Goal: Information Seeking & Learning: Learn about a topic

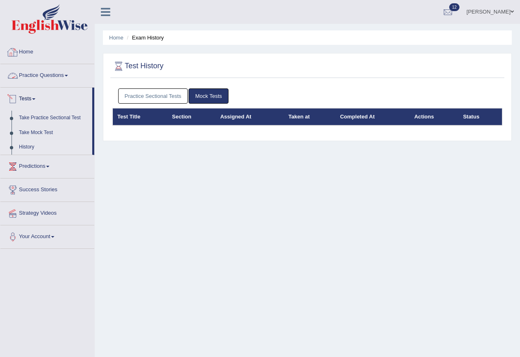
click at [41, 72] on link "Practice Questions" at bounding box center [47, 74] width 94 height 21
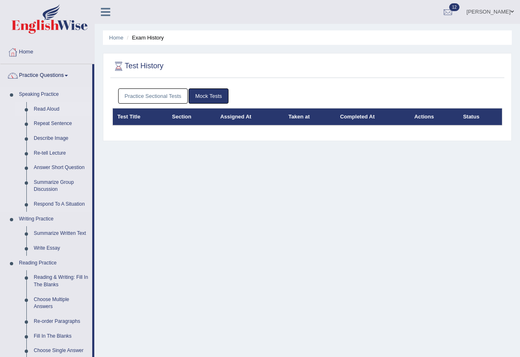
click at [52, 109] on link "Read Aloud" at bounding box center [61, 109] width 62 height 15
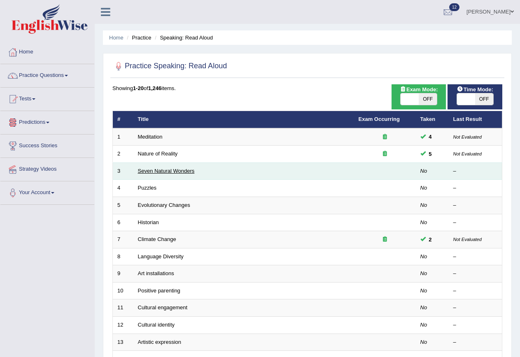
click at [156, 171] on link "Seven Natural Wonders" at bounding box center [166, 171] width 57 height 6
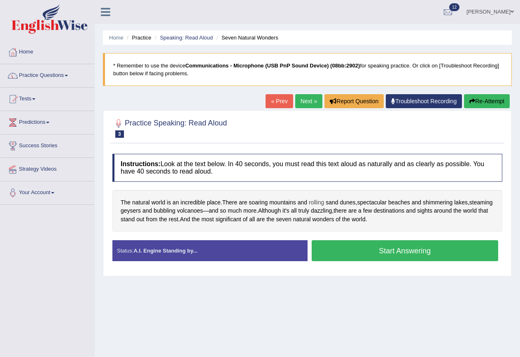
click at [324, 205] on span "rolling" at bounding box center [316, 202] width 15 height 9
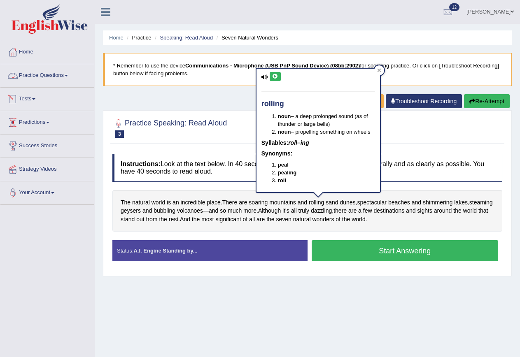
click at [37, 74] on link "Practice Questions" at bounding box center [47, 74] width 94 height 21
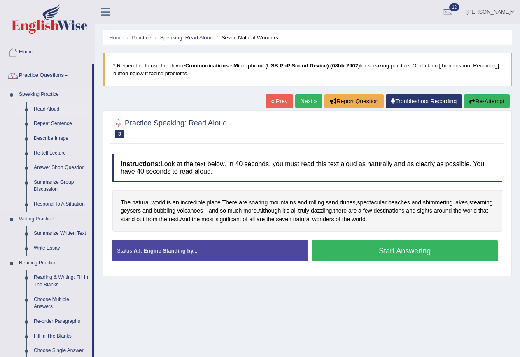
click at [40, 110] on link "Read Aloud" at bounding box center [61, 109] width 62 height 15
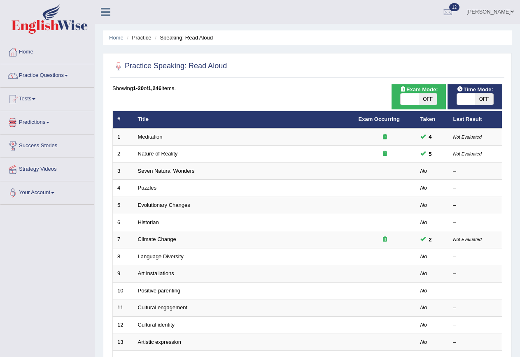
click at [431, 99] on span "OFF" at bounding box center [428, 99] width 18 height 12
checkbox input "true"
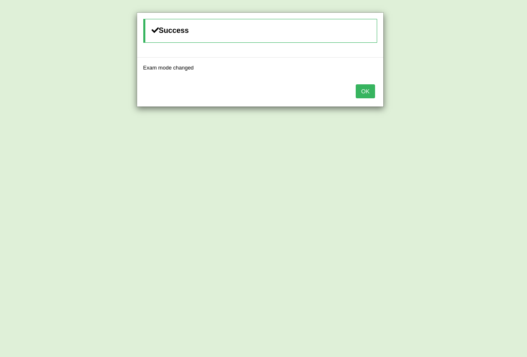
click at [366, 91] on button "OK" at bounding box center [365, 91] width 19 height 14
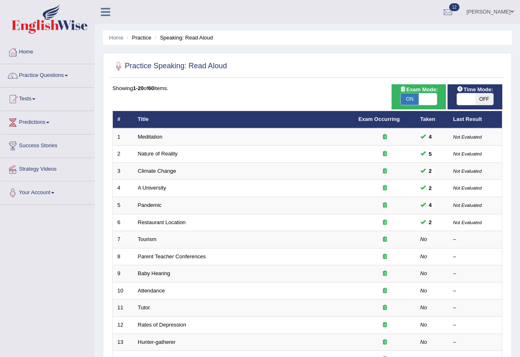
click at [476, 103] on span "OFF" at bounding box center [484, 99] width 18 height 12
checkbox input "true"
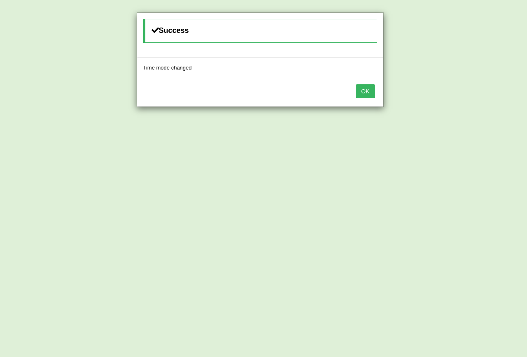
click at [369, 93] on button "OK" at bounding box center [365, 91] width 19 height 14
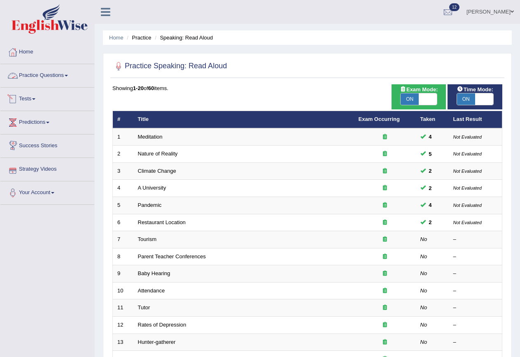
click at [41, 74] on link "Practice Questions" at bounding box center [47, 74] width 94 height 21
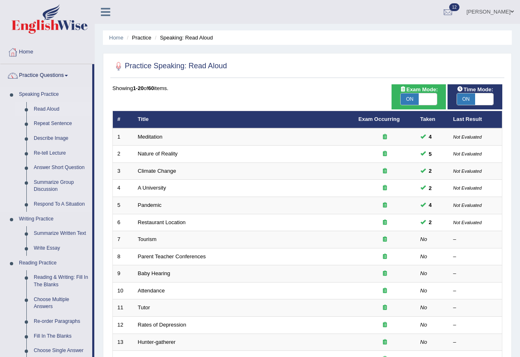
click at [46, 107] on link "Read Aloud" at bounding box center [61, 109] width 62 height 15
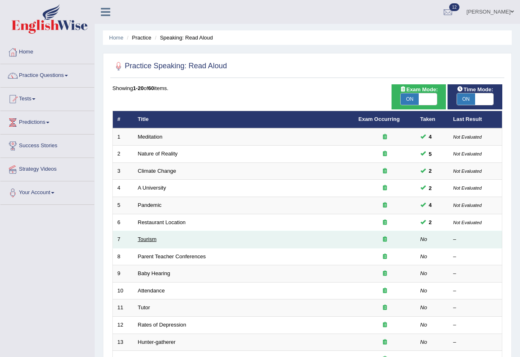
click at [143, 240] on link "Tourism" at bounding box center [147, 239] width 19 height 6
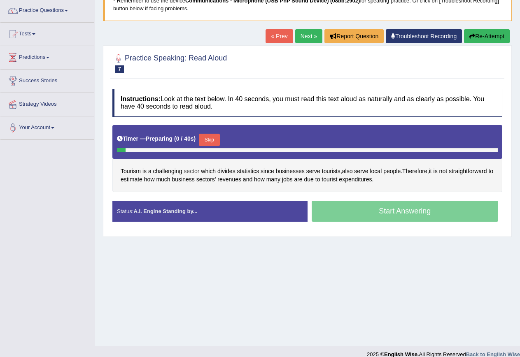
scroll to position [75, 0]
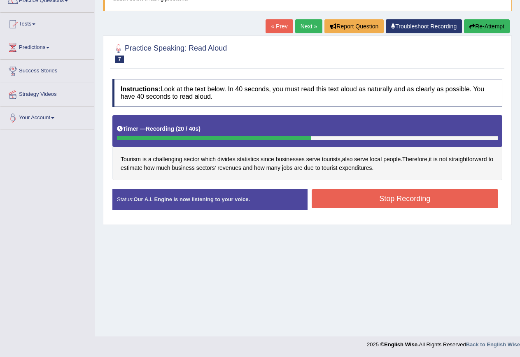
click at [390, 198] on button "Stop Recording" at bounding box center [405, 198] width 187 height 19
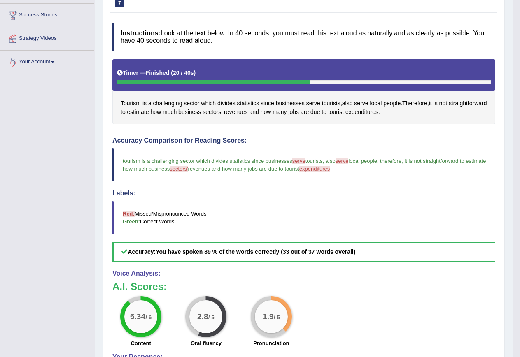
scroll to position [116, 0]
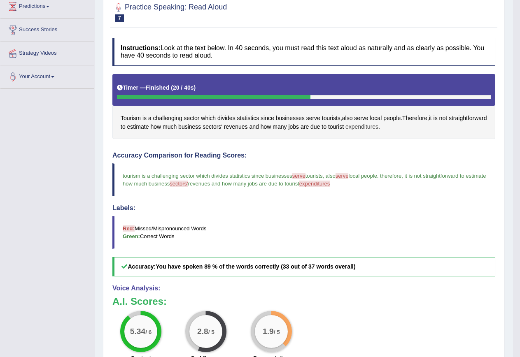
click at [378, 125] on span "expenditures" at bounding box center [361, 127] width 33 height 9
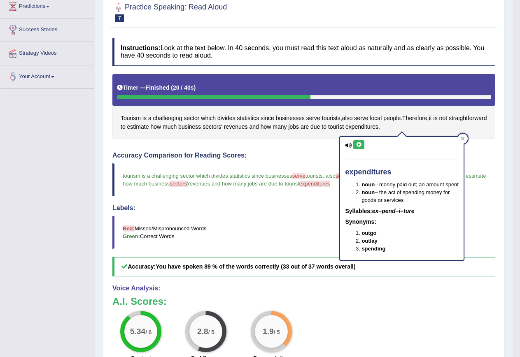
click at [356, 144] on icon at bounding box center [359, 144] width 6 height 5
click at [359, 145] on icon at bounding box center [359, 144] width 6 height 5
click at [301, 159] on h4 "Accuracy Comparison for Reading Scores:" at bounding box center [303, 155] width 383 height 7
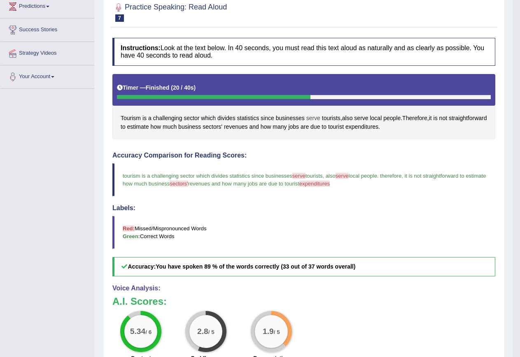
click at [317, 119] on span "serve" at bounding box center [313, 118] width 14 height 9
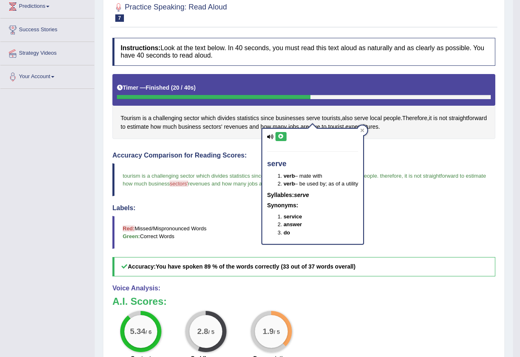
click at [280, 135] on icon at bounding box center [281, 136] width 6 height 5
click at [398, 151] on div "Instructions: Look at the text below. In 40 seconds, you must read this text al…" at bounding box center [303, 232] width 387 height 396
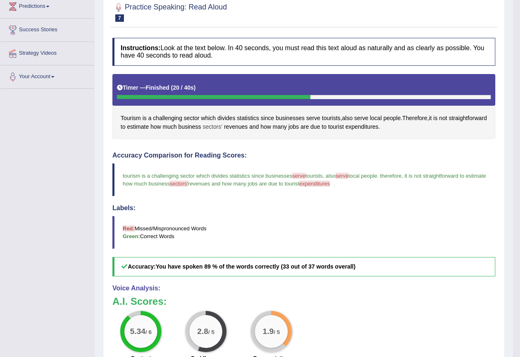
click at [222, 126] on span "sectors'" at bounding box center [213, 127] width 20 height 9
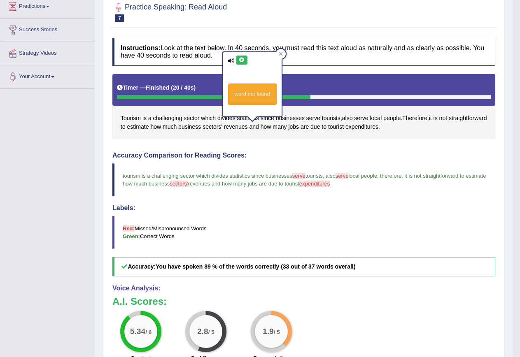
click at [242, 58] on icon at bounding box center [242, 60] width 6 height 5
click at [242, 61] on icon at bounding box center [242, 60] width 6 height 5
click at [266, 140] on div "Instructions: Look at the text below. In 40 seconds, you must read this text al…" at bounding box center [303, 232] width 387 height 396
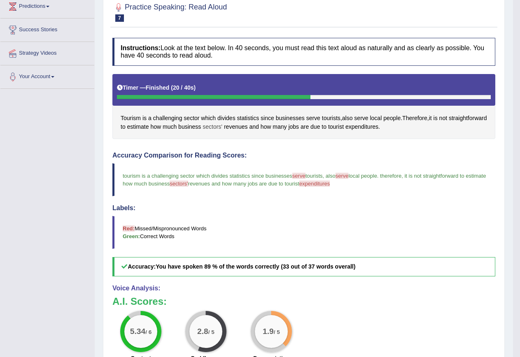
click at [222, 124] on span "sectors'" at bounding box center [213, 127] width 20 height 9
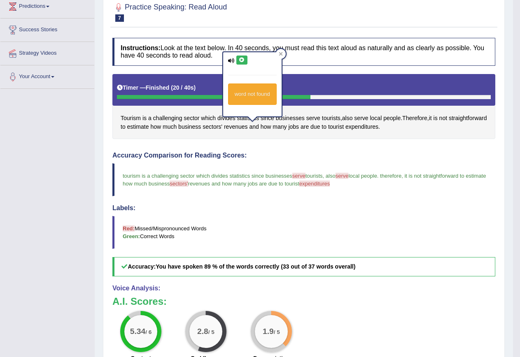
click at [243, 58] on icon at bounding box center [242, 60] width 6 height 5
click at [270, 148] on div "Instructions: Look at the text below. In 40 seconds, you must read this text al…" at bounding box center [303, 232] width 387 height 396
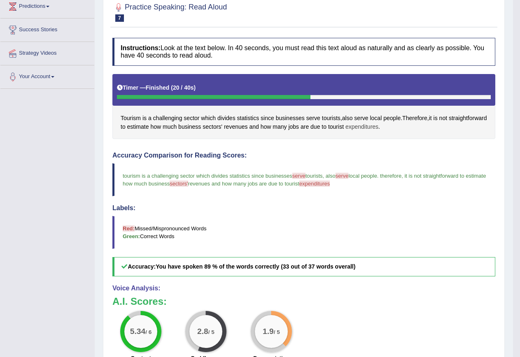
click at [378, 127] on span "expenditures" at bounding box center [361, 127] width 33 height 9
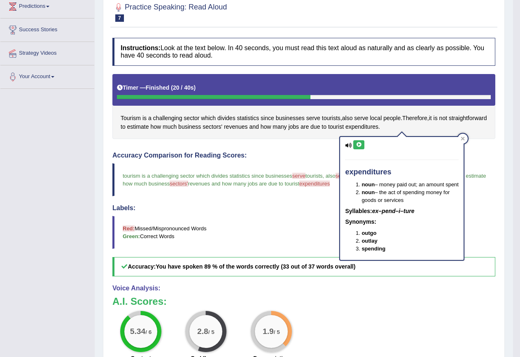
click at [353, 144] on button at bounding box center [358, 144] width 11 height 9
click at [315, 141] on div "Instructions: Look at the text below. In 40 seconds, you must read this text al…" at bounding box center [303, 232] width 387 height 396
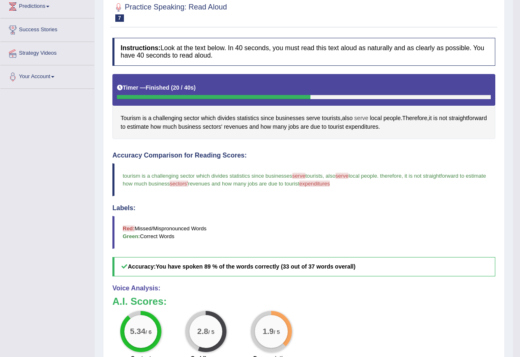
click at [366, 117] on span "serve" at bounding box center [361, 118] width 14 height 9
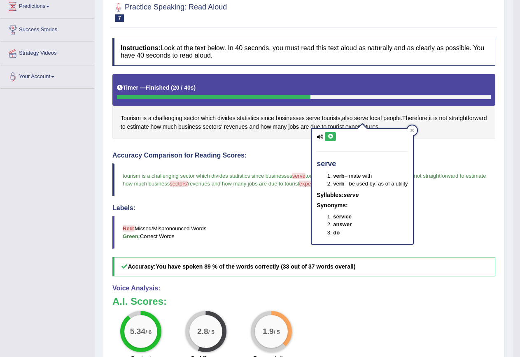
click at [333, 135] on icon at bounding box center [330, 136] width 6 height 5
click at [300, 144] on div "Instructions: Look at the text below. In 40 seconds, you must read this text al…" at bounding box center [303, 232] width 387 height 396
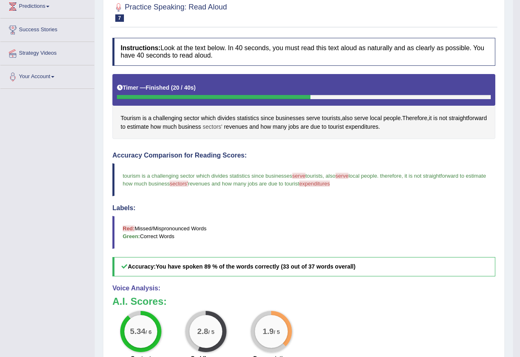
click at [222, 126] on span "sectors'" at bounding box center [213, 127] width 20 height 9
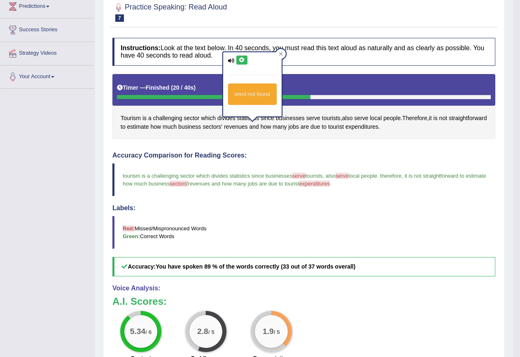
click at [247, 65] on div "word not found" at bounding box center [252, 84] width 58 height 64
click at [244, 62] on icon at bounding box center [242, 60] width 6 height 5
click at [240, 61] on icon at bounding box center [242, 60] width 6 height 5
click at [319, 115] on span "serve" at bounding box center [313, 118] width 14 height 9
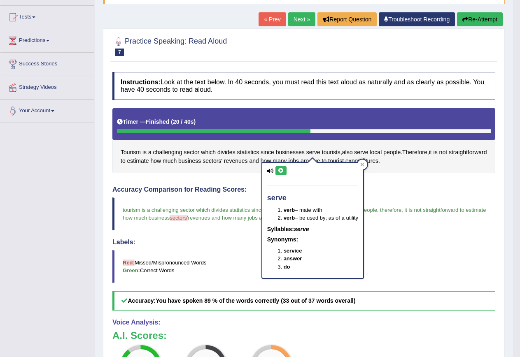
scroll to position [34, 0]
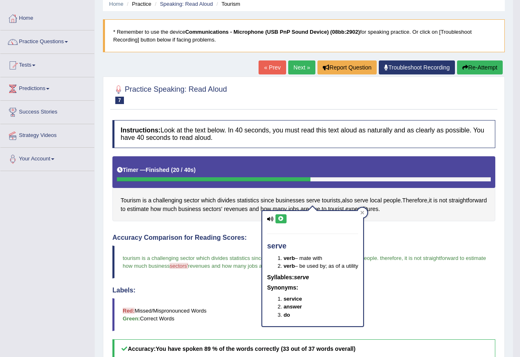
click at [475, 63] on button "Re-Attempt" at bounding box center [480, 68] width 46 height 14
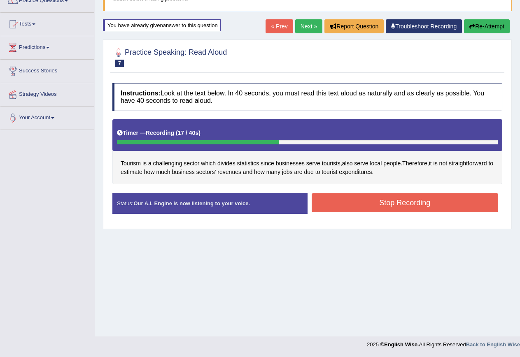
click at [356, 203] on button "Stop Recording" at bounding box center [405, 203] width 187 height 19
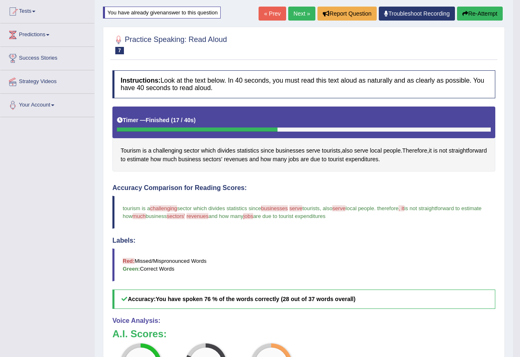
scroll to position [75, 0]
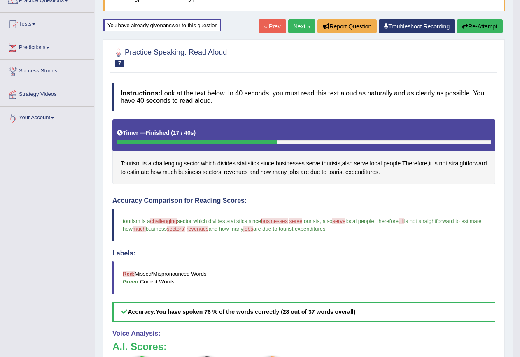
click at [469, 24] on button "Re-Attempt" at bounding box center [480, 26] width 46 height 14
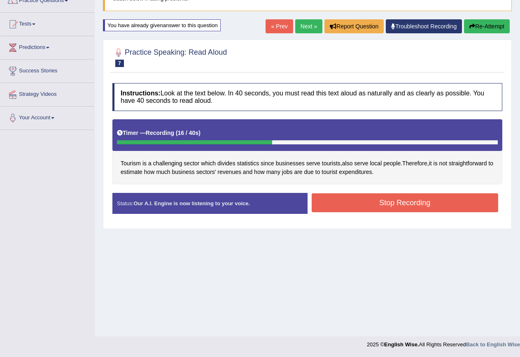
click at [385, 202] on button "Stop Recording" at bounding box center [405, 203] width 187 height 19
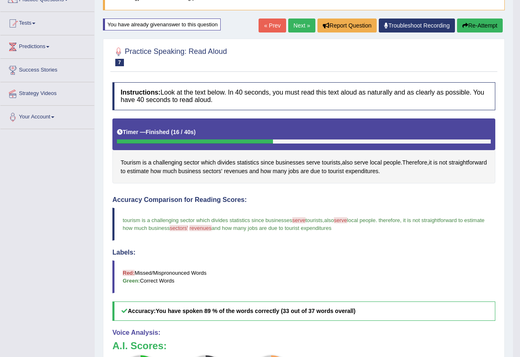
scroll to position [75, 0]
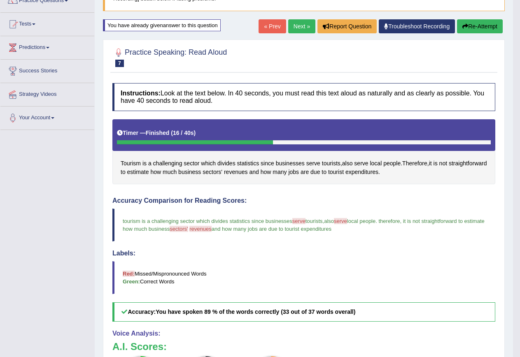
click at [299, 24] on link "Next »" at bounding box center [301, 26] width 27 height 14
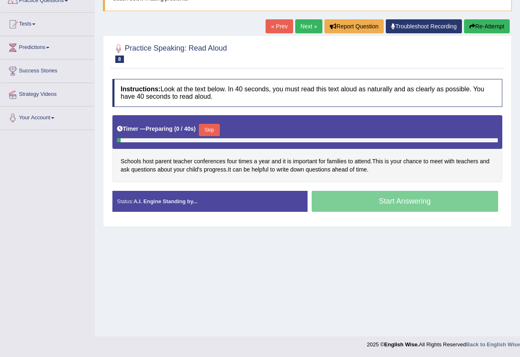
scroll to position [75, 0]
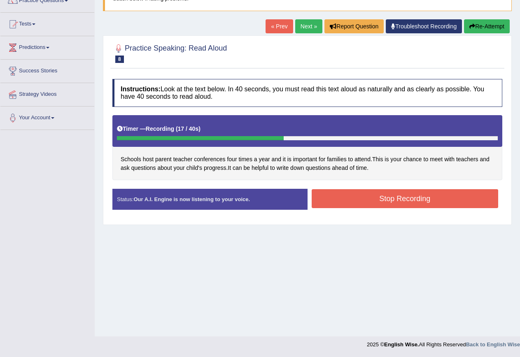
click at [384, 197] on button "Stop Recording" at bounding box center [405, 198] width 187 height 19
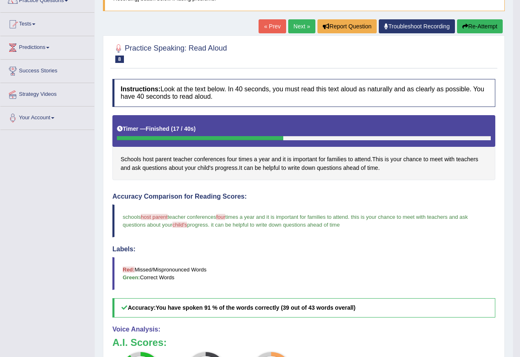
click at [296, 24] on link "Next »" at bounding box center [301, 26] width 27 height 14
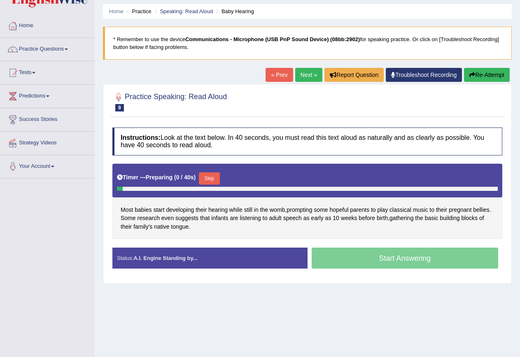
scroll to position [41, 0]
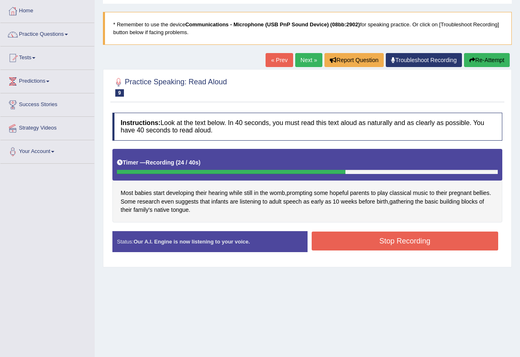
click at [384, 242] on button "Stop Recording" at bounding box center [405, 241] width 187 height 19
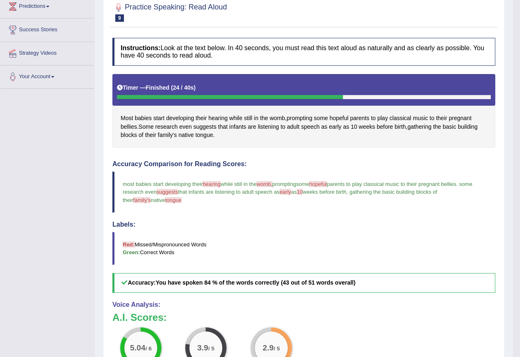
scroll to position [124, 0]
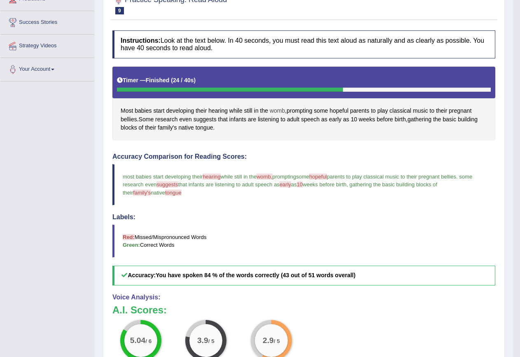
click at [278, 112] on span "womb" at bounding box center [277, 111] width 15 height 9
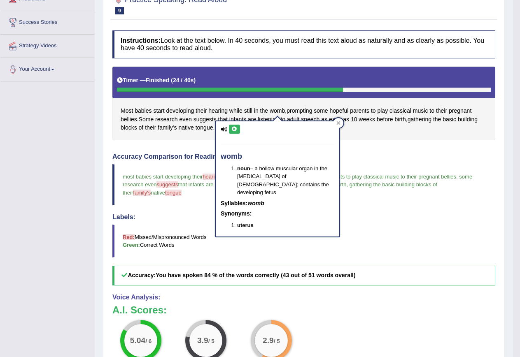
click at [229, 128] on button at bounding box center [234, 129] width 11 height 9
click at [233, 128] on icon at bounding box center [234, 129] width 6 height 5
click at [234, 128] on icon at bounding box center [234, 129] width 6 height 5
click at [393, 138] on div "Most babies start developing their hearing while still in the womb , prompting …" at bounding box center [303, 104] width 383 height 74
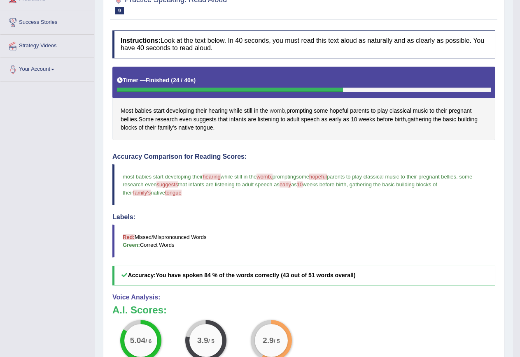
click at [276, 110] on span "womb" at bounding box center [277, 111] width 15 height 9
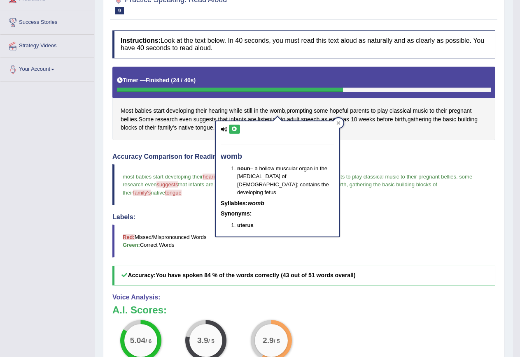
click at [235, 126] on button at bounding box center [234, 129] width 11 height 9
click at [373, 153] on h4 "Accuracy Comparison for Reading Scores:" at bounding box center [303, 156] width 383 height 7
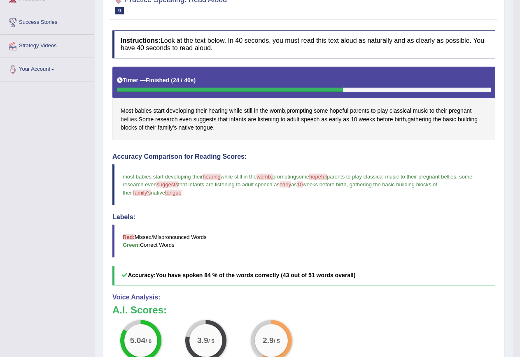
click at [131, 119] on span "bellies" at bounding box center [129, 119] width 16 height 9
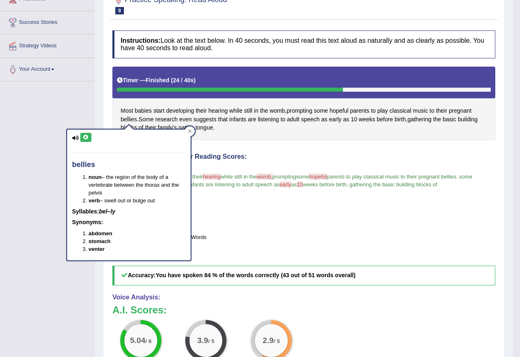
click at [84, 140] on icon at bounding box center [86, 137] width 6 height 5
click at [217, 138] on div "Most babies start developing their hearing while still in the womb , prompting …" at bounding box center [303, 104] width 383 height 74
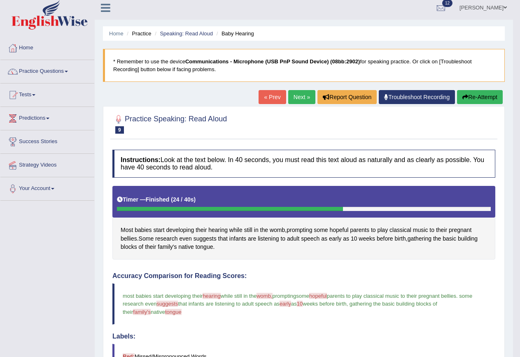
scroll to position [0, 0]
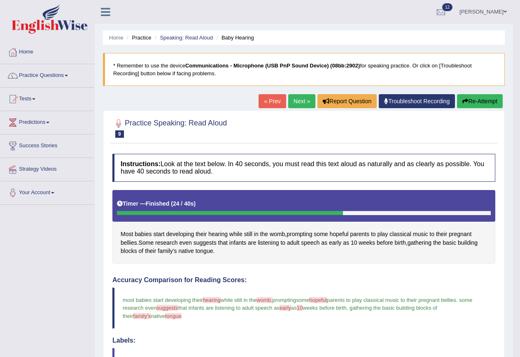
click at [296, 102] on link "Next »" at bounding box center [301, 101] width 27 height 14
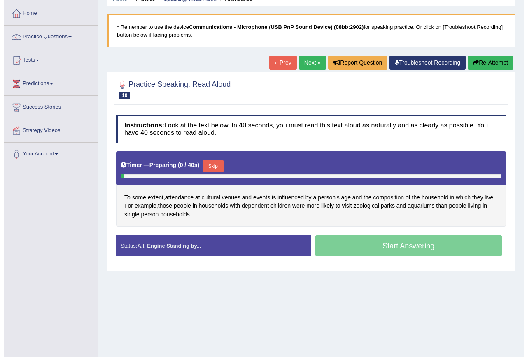
scroll to position [41, 0]
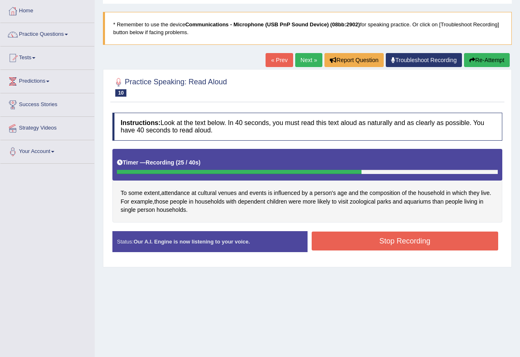
click at [392, 239] on button "Stop Recording" at bounding box center [405, 241] width 187 height 19
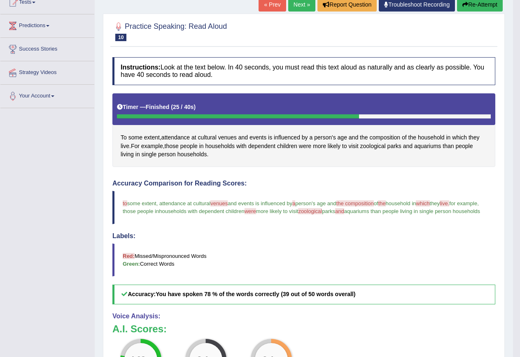
scroll to position [82, 0]
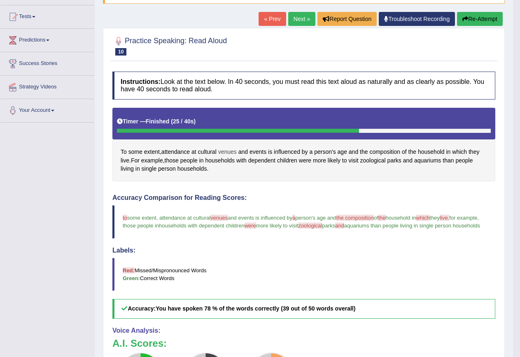
click at [233, 153] on span "venues" at bounding box center [227, 152] width 19 height 9
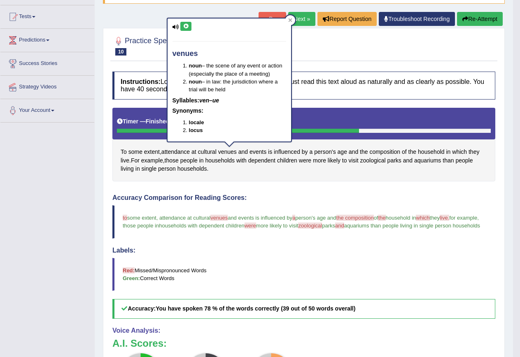
click at [189, 26] on icon at bounding box center [186, 26] width 6 height 5
click at [173, 153] on span "attendance" at bounding box center [175, 152] width 28 height 9
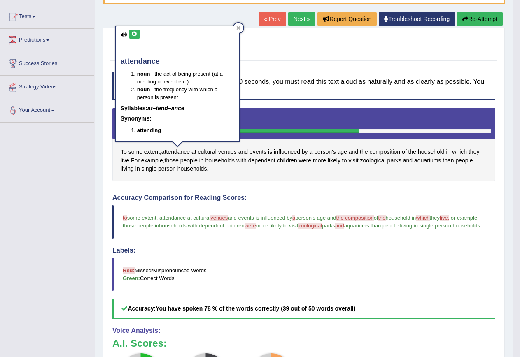
click at [131, 30] on button at bounding box center [134, 34] width 11 height 9
click at [133, 30] on button at bounding box center [134, 34] width 11 height 9
click at [153, 154] on span "extent" at bounding box center [152, 152] width 16 height 9
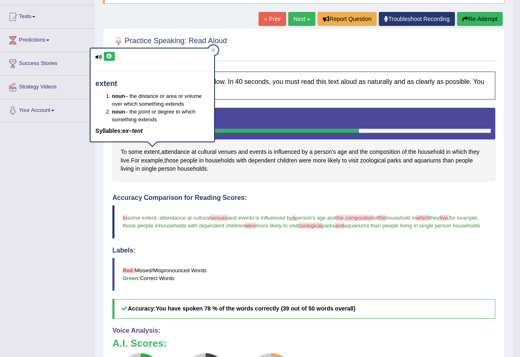
click at [111, 56] on icon at bounding box center [109, 56] width 6 height 5
click at [233, 152] on span "venues" at bounding box center [227, 152] width 19 height 9
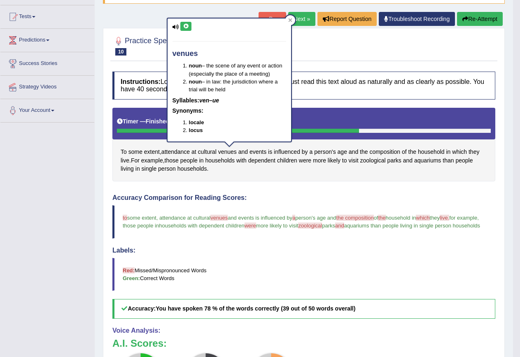
click at [187, 22] on button at bounding box center [185, 26] width 11 height 9
click at [267, 188] on div "Instructions: Look at the text below. In 40 seconds, you must read this text al…" at bounding box center [303, 270] width 387 height 405
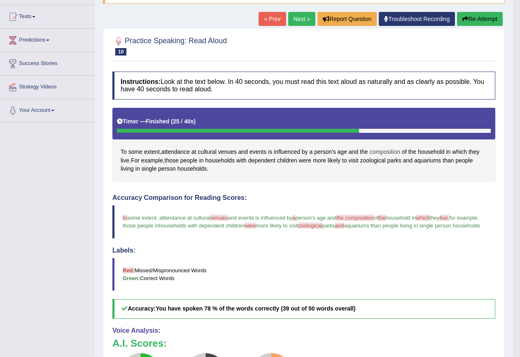
click at [390, 153] on span "composition" at bounding box center [384, 152] width 31 height 9
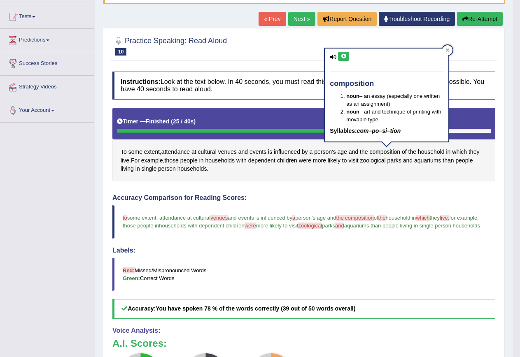
click at [340, 56] on button at bounding box center [343, 56] width 11 height 9
click at [302, 184] on div "Instructions: Look at the text below. In 40 seconds, you must read this text al…" at bounding box center [303, 270] width 387 height 405
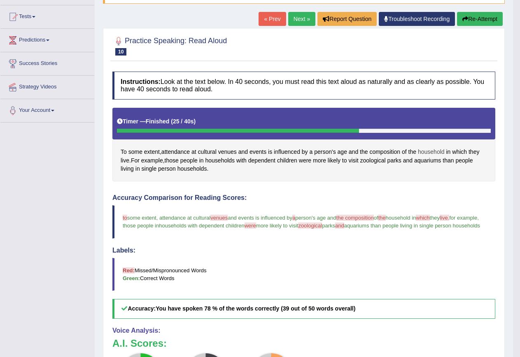
click at [437, 152] on span "household" at bounding box center [431, 152] width 27 height 9
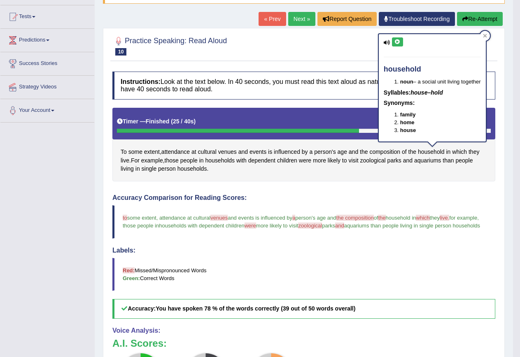
click at [396, 37] on button at bounding box center [397, 41] width 11 height 9
click at [287, 181] on div "To some extent , attendance at cultural venues and events is influenced by a pe…" at bounding box center [303, 145] width 383 height 74
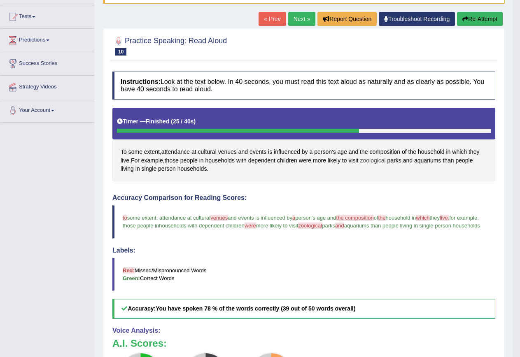
click at [380, 159] on span "zoological" at bounding box center [373, 160] width 26 height 9
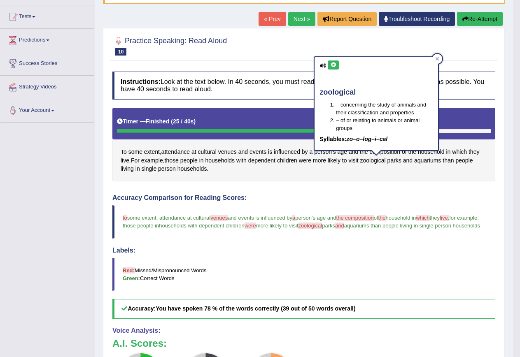
click at [333, 63] on icon at bounding box center [333, 65] width 6 height 5
click at [336, 64] on icon at bounding box center [333, 65] width 6 height 5
click at [385, 185] on div "Instructions: Look at the text below. In 40 seconds, you must read this text al…" at bounding box center [303, 270] width 387 height 405
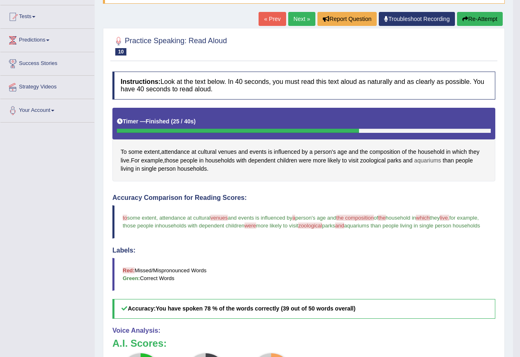
click at [427, 162] on span "aquariums" at bounding box center [427, 160] width 27 height 9
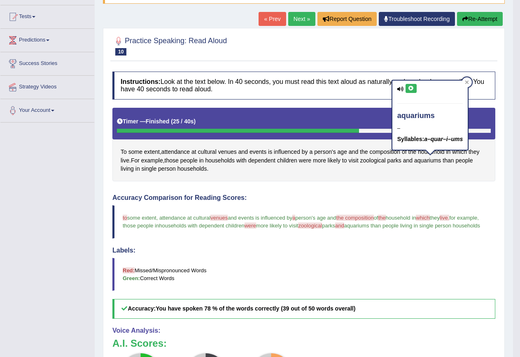
click at [411, 89] on icon at bounding box center [411, 88] width 6 height 5
click at [408, 86] on icon at bounding box center [411, 88] width 6 height 5
click at [446, 185] on div "Instructions: Look at the text below. In 40 seconds, you must read this text al…" at bounding box center [303, 270] width 387 height 405
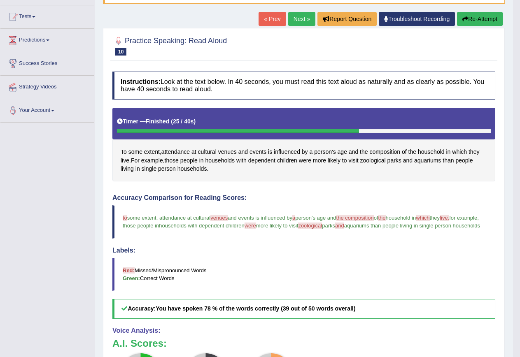
click at [466, 16] on button "Re-Attempt" at bounding box center [480, 19] width 46 height 14
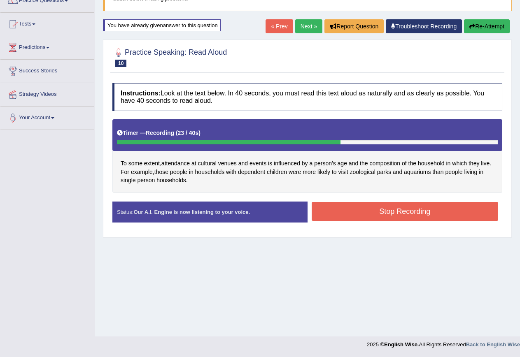
click at [358, 206] on button "Stop Recording" at bounding box center [405, 211] width 187 height 19
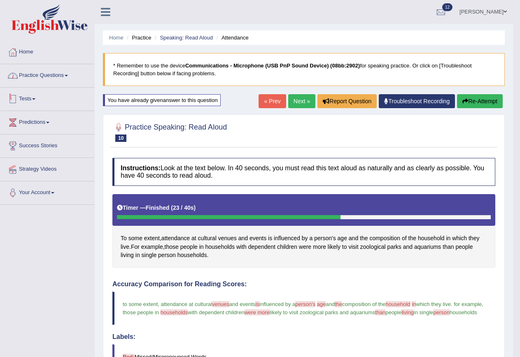
click at [50, 73] on link "Practice Questions" at bounding box center [47, 74] width 94 height 21
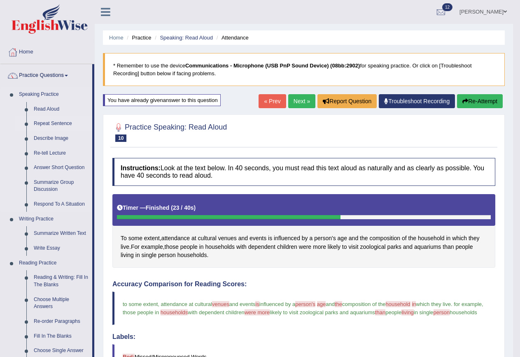
click at [44, 121] on link "Repeat Sentence" at bounding box center [61, 124] width 62 height 15
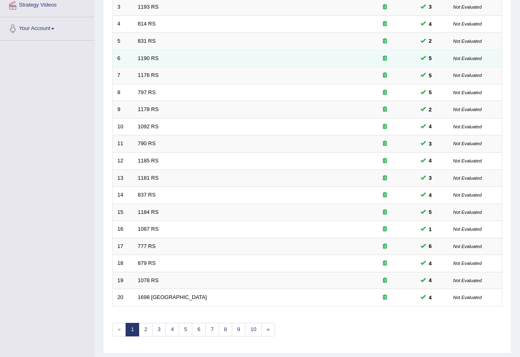
scroll to position [188, 0]
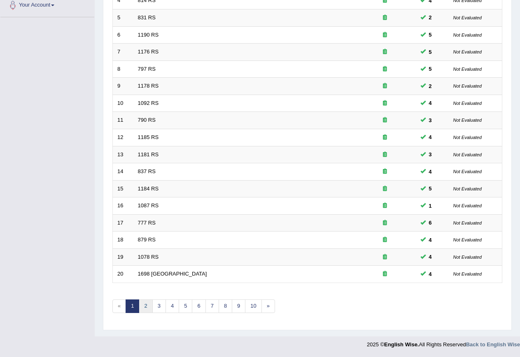
click at [146, 305] on link "2" at bounding box center [146, 307] width 14 height 14
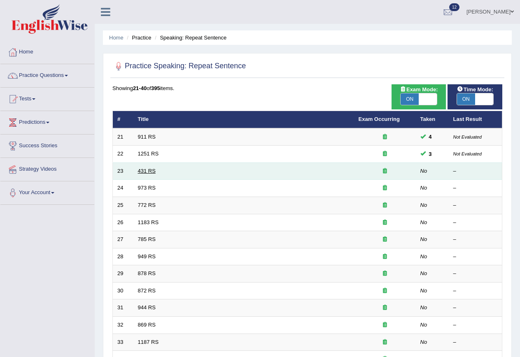
click at [143, 169] on link "431 RS" at bounding box center [147, 171] width 18 height 6
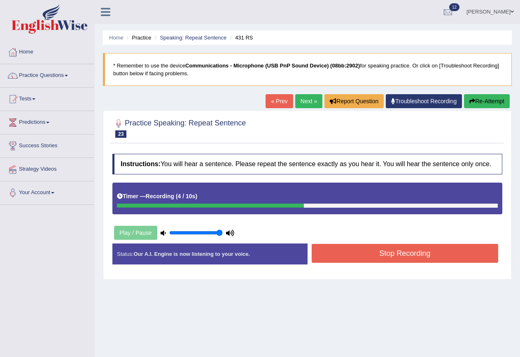
click at [355, 252] on button "Stop Recording" at bounding box center [405, 253] width 187 height 19
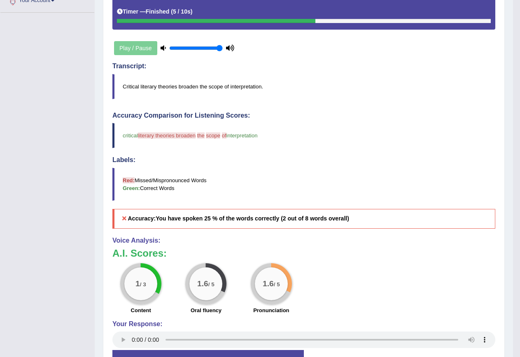
scroll to position [206, 0]
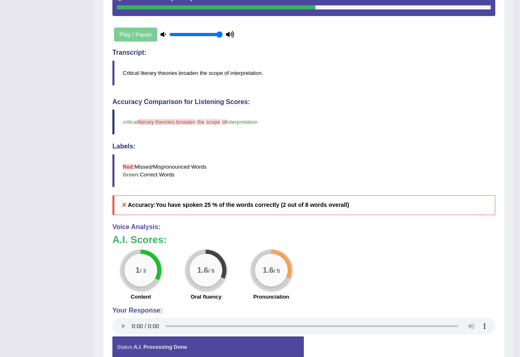
click at [144, 71] on blockquote "Critical literary theories broaden the scope of interpretation." at bounding box center [303, 73] width 383 height 25
drag, startPoint x: 278, startPoint y: 72, endPoint x: 124, endPoint y: 72, distance: 153.6
click at [127, 72] on blockquote "Critical literary theories broaden the scope of interpretation." at bounding box center [303, 73] width 383 height 25
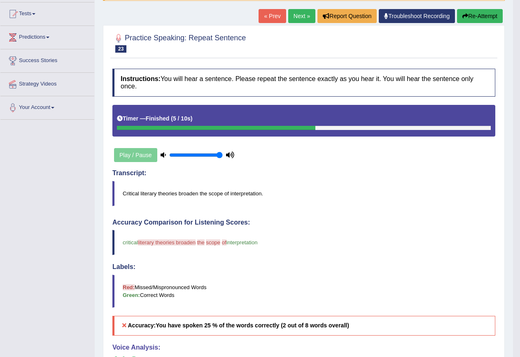
scroll to position [82, 0]
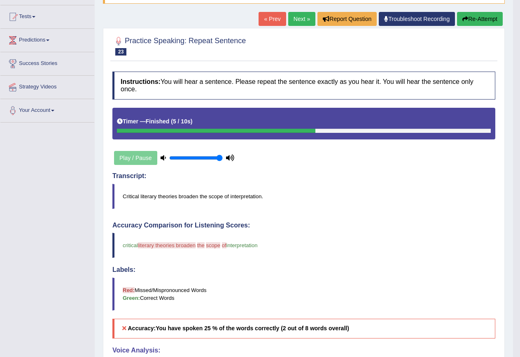
click at [488, 11] on div "Home Practice Speaking: Repeat Sentence 431 RS * Remember to use the device Com…" at bounding box center [304, 210] width 418 height 585
click at [488, 21] on button "Re-Attempt" at bounding box center [480, 19] width 46 height 14
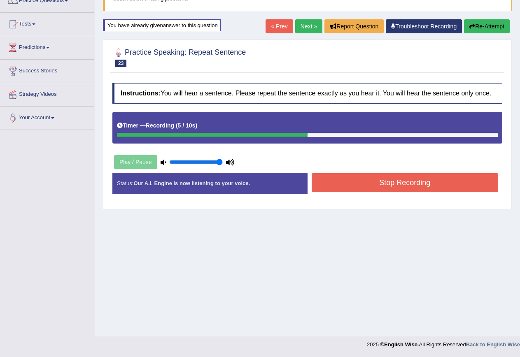
click at [389, 185] on button "Stop Recording" at bounding box center [405, 182] width 187 height 19
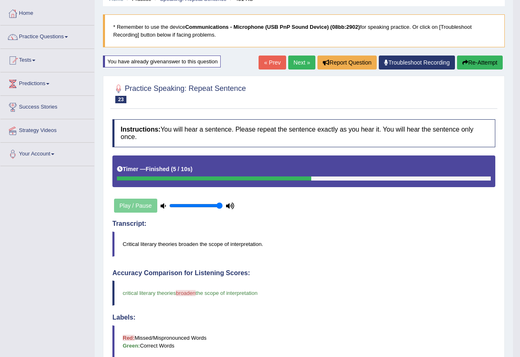
scroll to position [34, 0]
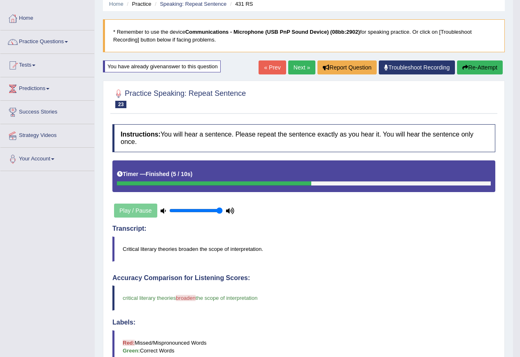
click at [473, 67] on button "Re-Attempt" at bounding box center [480, 68] width 46 height 14
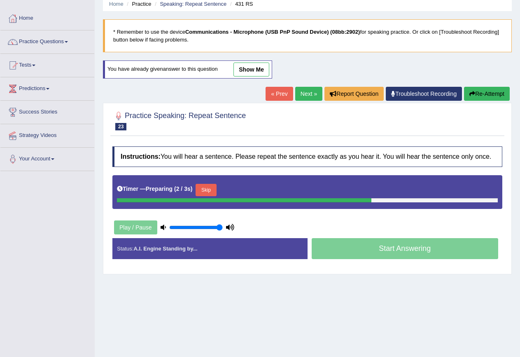
click at [215, 188] on button "Skip" at bounding box center [206, 190] width 21 height 12
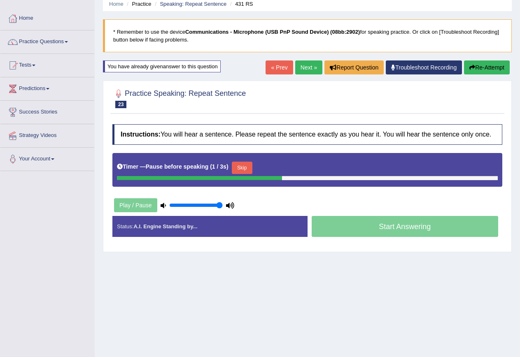
click at [246, 162] on button "Skip" at bounding box center [242, 168] width 21 height 12
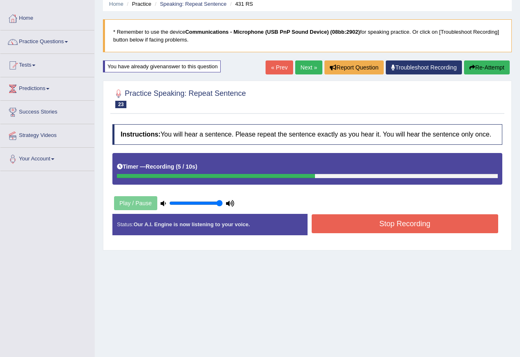
click at [347, 219] on button "Stop Recording" at bounding box center [405, 223] width 187 height 19
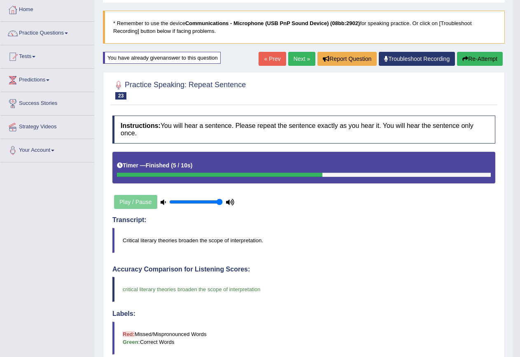
scroll to position [34, 0]
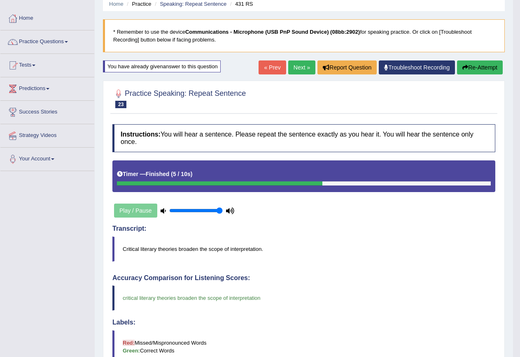
click at [482, 68] on button "Re-Attempt" at bounding box center [480, 68] width 46 height 14
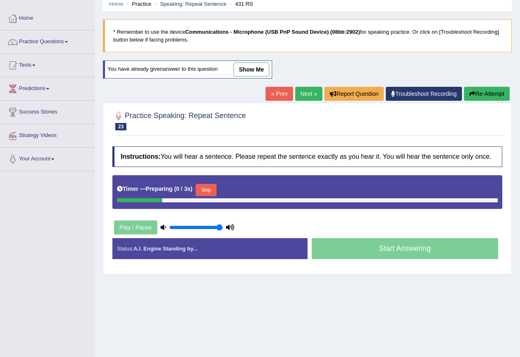
scroll to position [34, 0]
click at [204, 189] on button "Skip" at bounding box center [206, 190] width 21 height 12
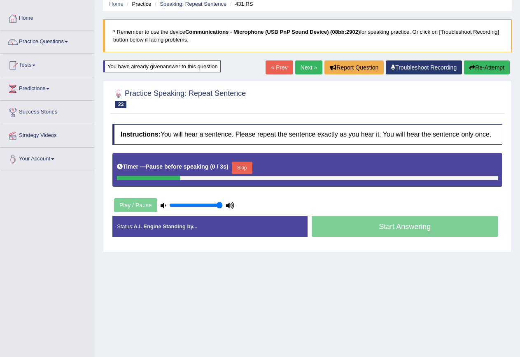
click at [247, 170] on button "Skip" at bounding box center [242, 168] width 21 height 12
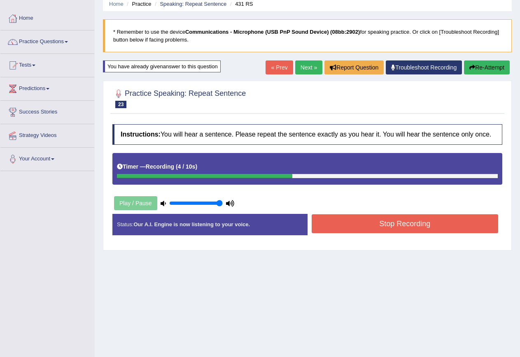
click at [373, 225] on button "Stop Recording" at bounding box center [405, 223] width 187 height 19
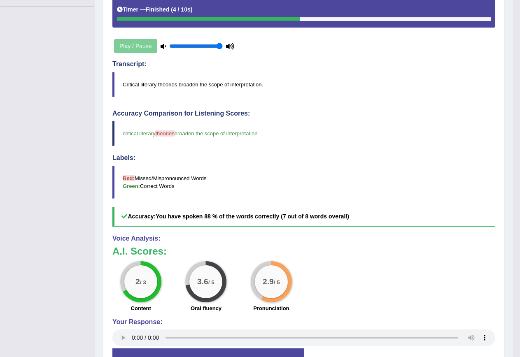
scroll to position [0, 0]
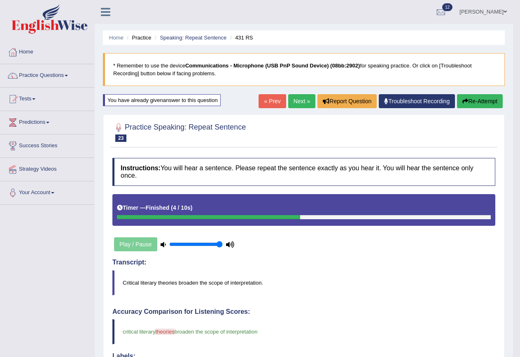
click at [471, 101] on button "Re-Attempt" at bounding box center [480, 101] width 46 height 14
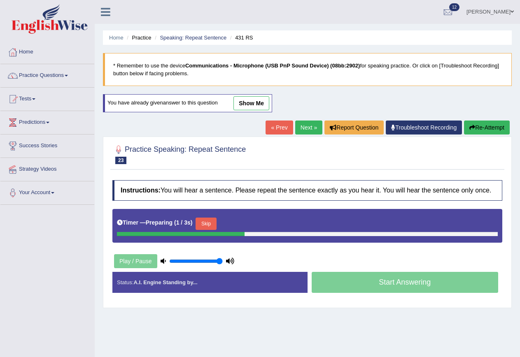
click at [203, 224] on button "Skip" at bounding box center [206, 224] width 21 height 12
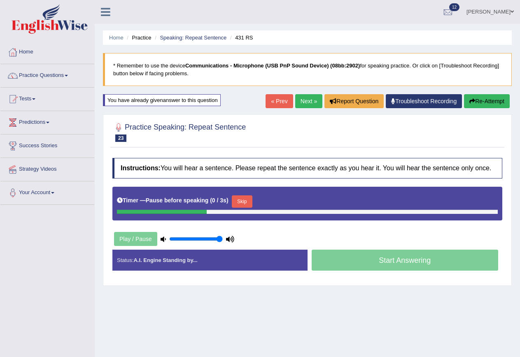
click at [242, 201] on button "Skip" at bounding box center [242, 202] width 21 height 12
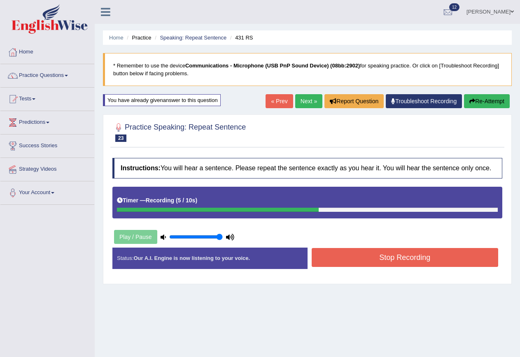
click at [357, 256] on button "Stop Recording" at bounding box center [405, 257] width 187 height 19
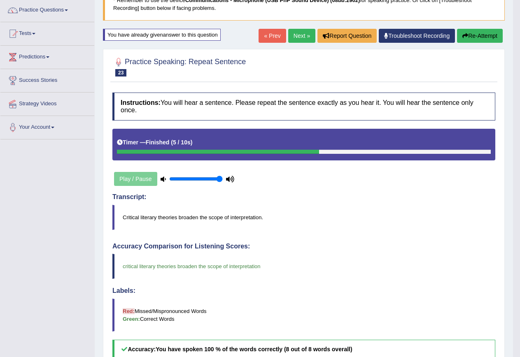
scroll to position [41, 0]
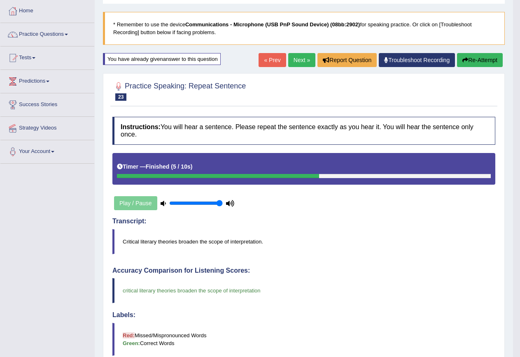
click at [300, 61] on link "Next »" at bounding box center [301, 60] width 27 height 14
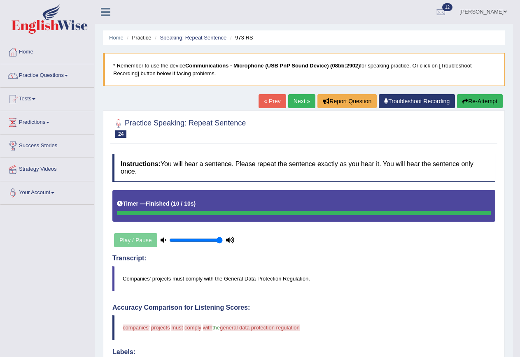
click at [486, 99] on button "Re-Attempt" at bounding box center [480, 101] width 46 height 14
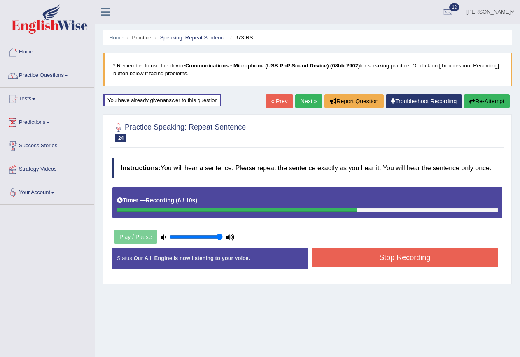
click at [408, 262] on button "Stop Recording" at bounding box center [405, 257] width 187 height 19
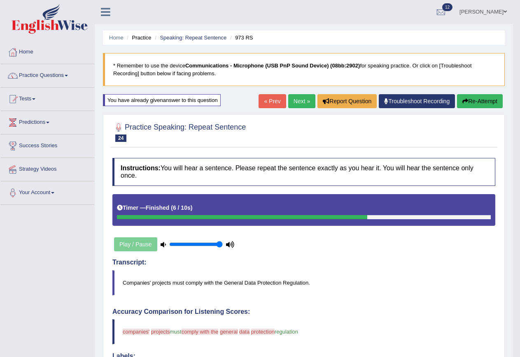
click at [476, 101] on button "Re-Attempt" at bounding box center [480, 101] width 46 height 14
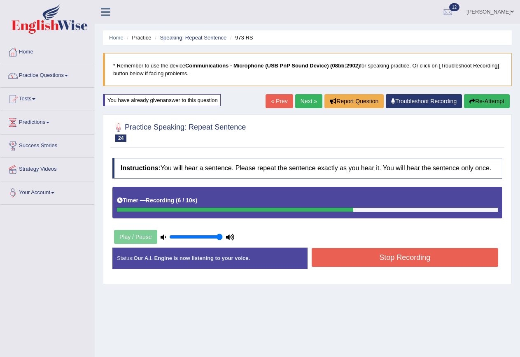
click at [419, 267] on button "Stop Recording" at bounding box center [405, 257] width 187 height 19
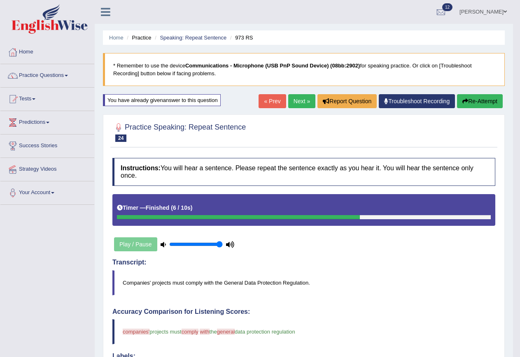
click at [487, 95] on button "Re-Attempt" at bounding box center [480, 101] width 46 height 14
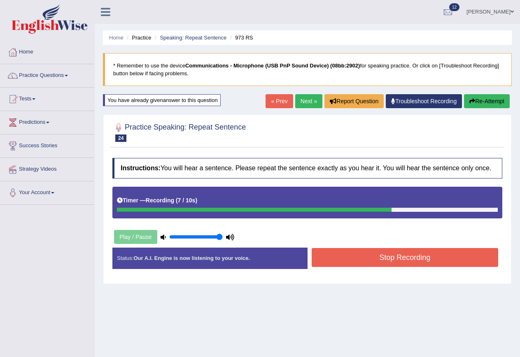
click at [416, 261] on button "Stop Recording" at bounding box center [405, 257] width 187 height 19
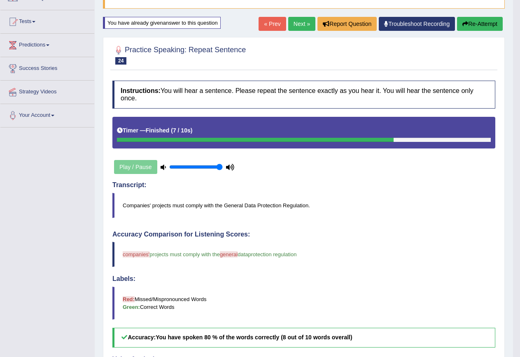
scroll to position [41, 0]
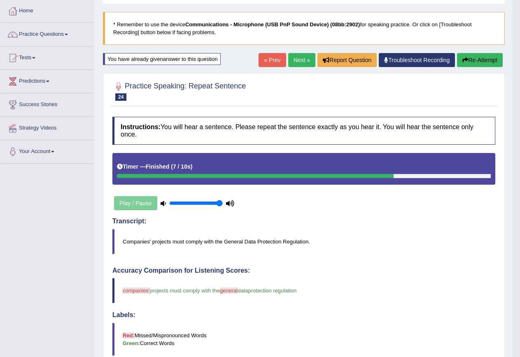
click at [467, 58] on button "Re-Attempt" at bounding box center [480, 60] width 46 height 14
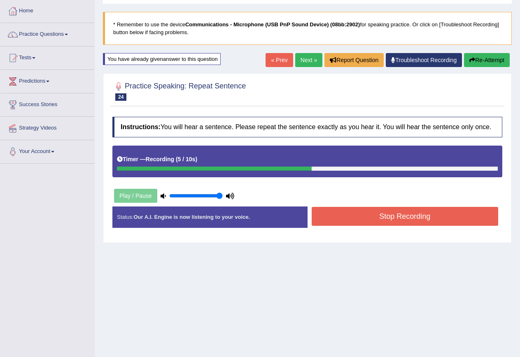
click at [394, 214] on button "Stop Recording" at bounding box center [405, 216] width 187 height 19
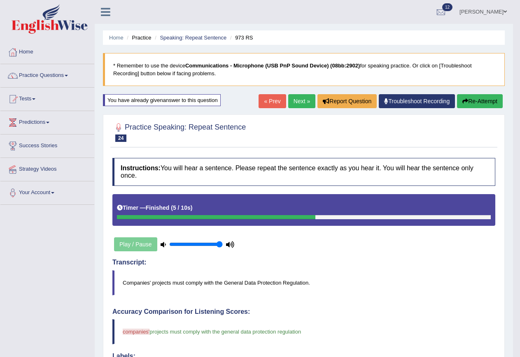
click at [475, 98] on button "Re-Attempt" at bounding box center [480, 101] width 46 height 14
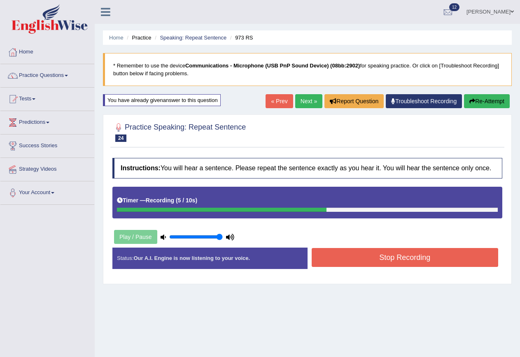
click at [423, 258] on button "Stop Recording" at bounding box center [405, 257] width 187 height 19
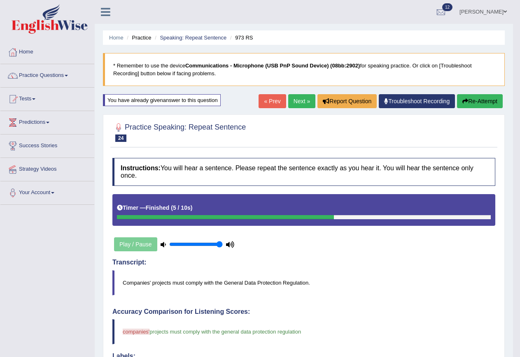
click at [477, 97] on button "Re-Attempt" at bounding box center [480, 101] width 46 height 14
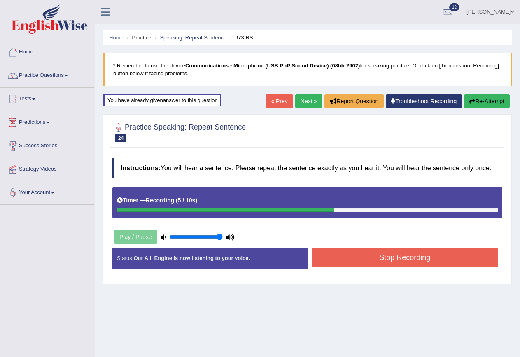
click at [438, 252] on button "Stop Recording" at bounding box center [405, 257] width 187 height 19
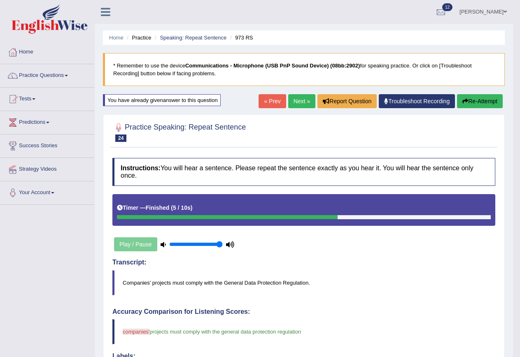
click at [299, 100] on link "Next »" at bounding box center [301, 101] width 27 height 14
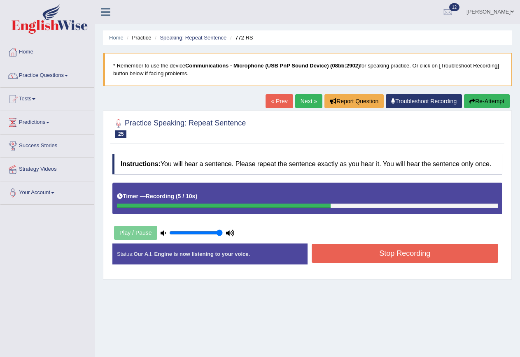
click at [351, 256] on button "Stop Recording" at bounding box center [405, 253] width 187 height 19
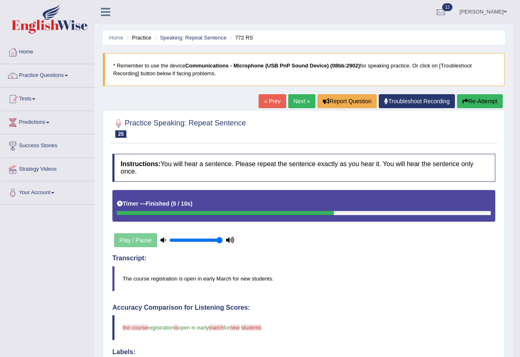
click at [466, 104] on icon "button" at bounding box center [465, 101] width 6 height 6
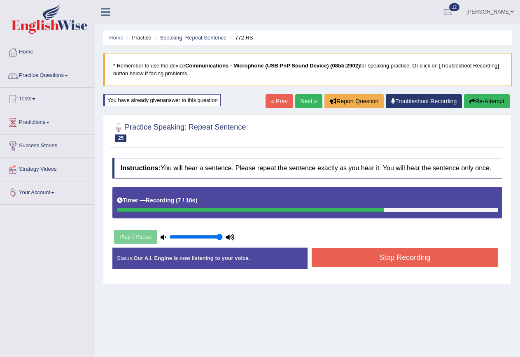
click at [434, 257] on button "Stop Recording" at bounding box center [405, 257] width 187 height 19
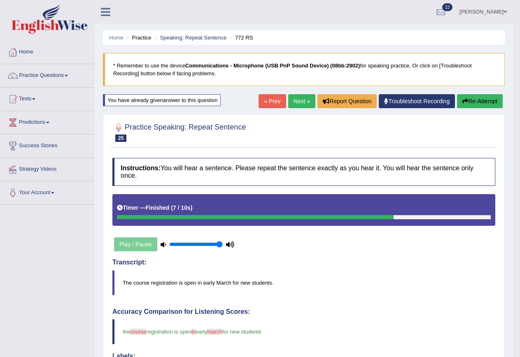
click at [473, 106] on button "Re-Attempt" at bounding box center [480, 101] width 46 height 14
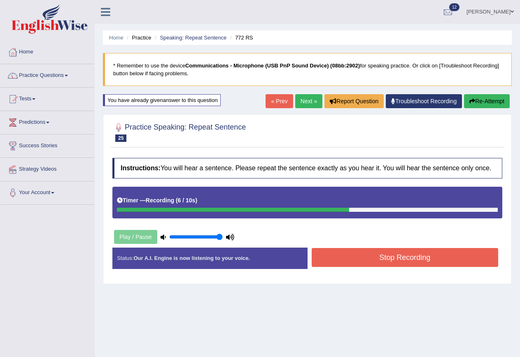
click at [383, 260] on button "Stop Recording" at bounding box center [405, 257] width 187 height 19
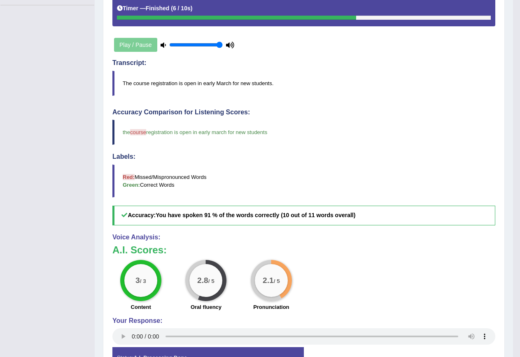
scroll to position [41, 0]
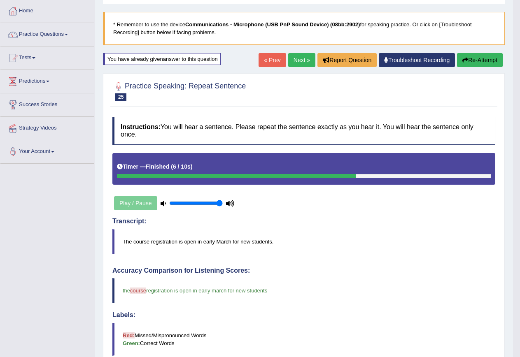
click at [480, 56] on button "Re-Attempt" at bounding box center [480, 60] width 46 height 14
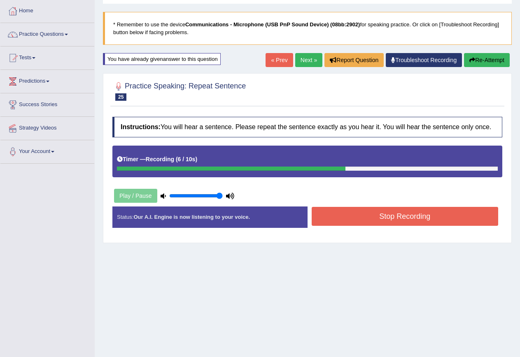
click at [431, 224] on button "Stop Recording" at bounding box center [405, 216] width 187 height 19
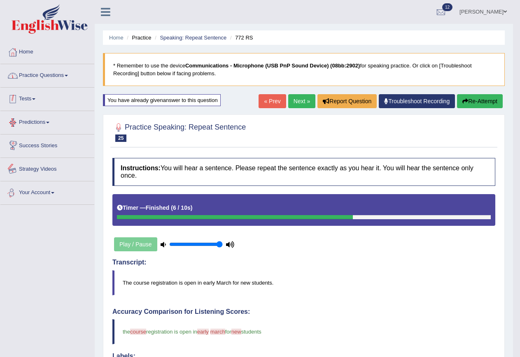
click at [34, 74] on link "Practice Questions" at bounding box center [47, 74] width 94 height 21
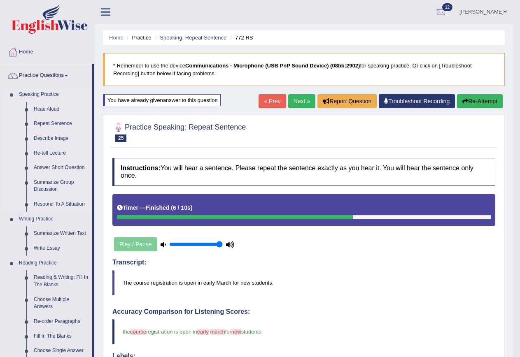
click at [38, 138] on link "Describe Image" at bounding box center [61, 138] width 62 height 15
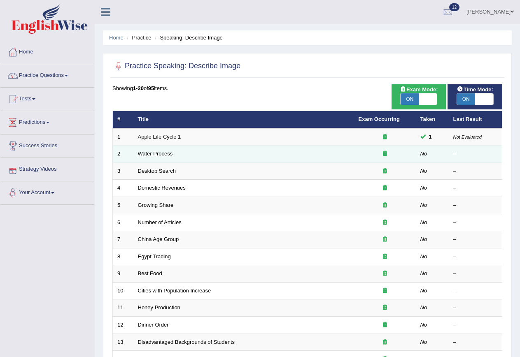
click at [161, 154] on link "Water Process" at bounding box center [155, 154] width 35 height 6
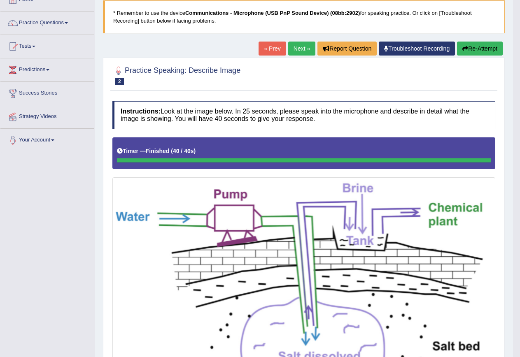
scroll to position [38, 0]
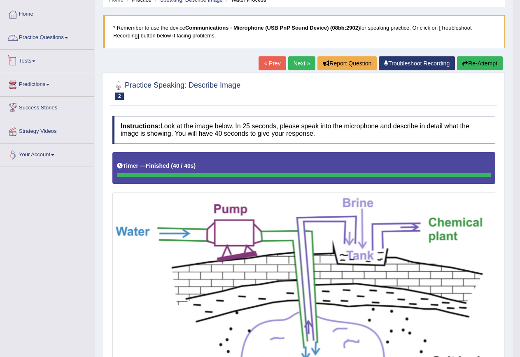
click at [42, 33] on link "Practice Questions" at bounding box center [47, 36] width 94 height 21
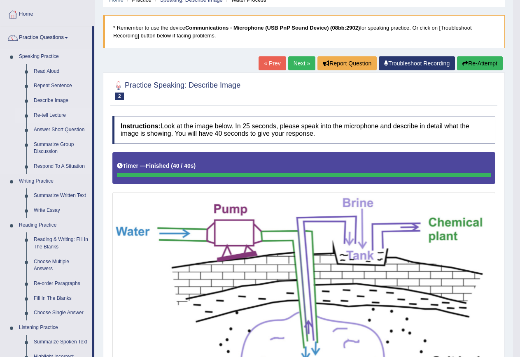
click at [58, 113] on link "Re-tell Lecture" at bounding box center [61, 115] width 62 height 15
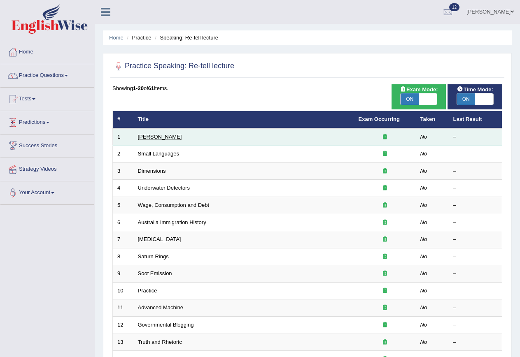
click at [167, 138] on link "[PERSON_NAME]" at bounding box center [160, 137] width 44 height 6
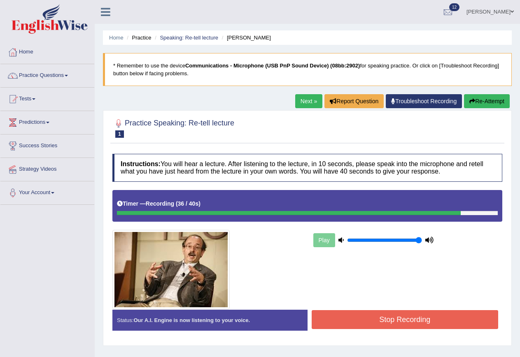
click at [415, 318] on button "Stop Recording" at bounding box center [405, 319] width 187 height 19
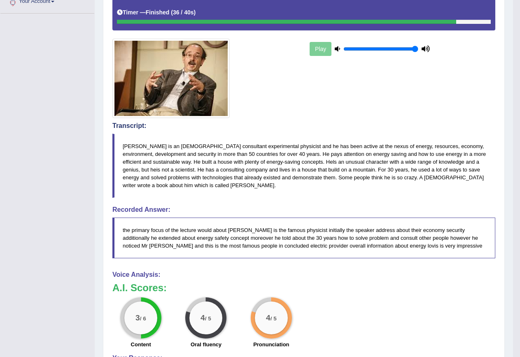
scroll to position [206, 0]
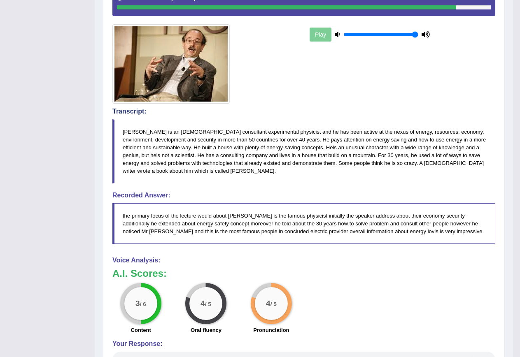
click at [351, 149] on blockquote "[PERSON_NAME] is an [DEMOGRAPHIC_DATA] consultant experimental physicist and he…" at bounding box center [303, 151] width 383 height 65
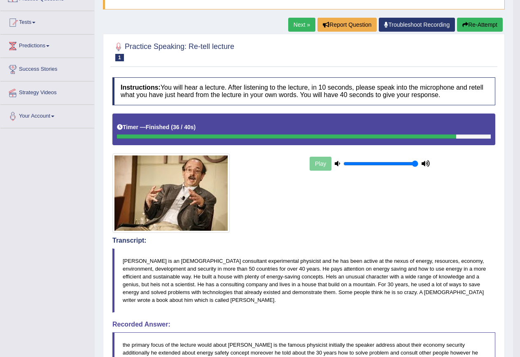
scroll to position [41, 0]
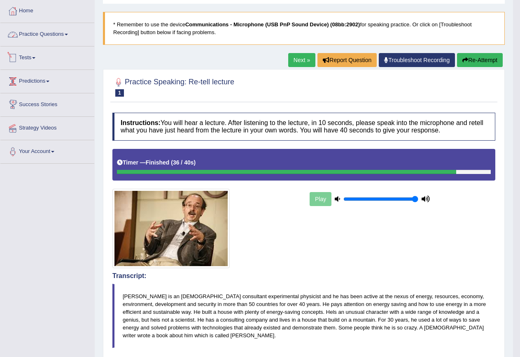
click at [47, 34] on link "Practice Questions" at bounding box center [47, 33] width 94 height 21
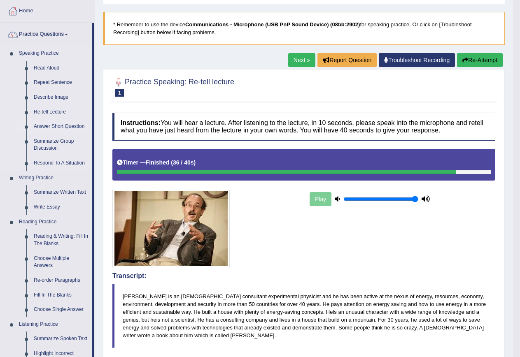
click at [51, 128] on link "Answer Short Question" at bounding box center [61, 126] width 62 height 15
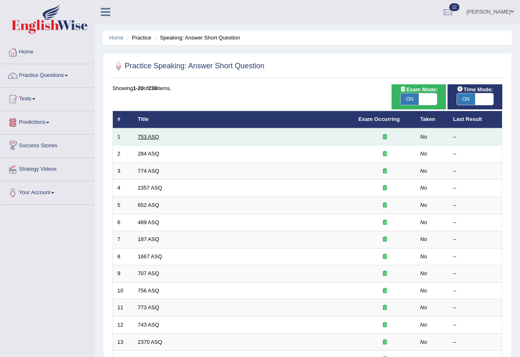
click at [149, 137] on link "753 ASQ" at bounding box center [148, 137] width 21 height 6
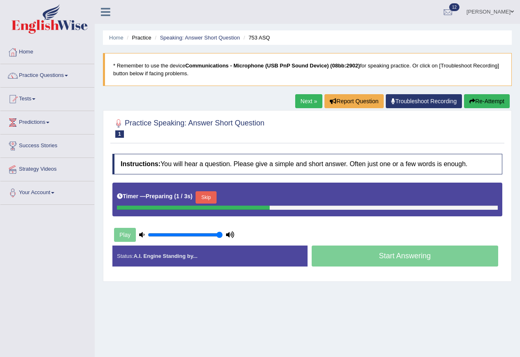
click at [211, 197] on button "Skip" at bounding box center [206, 197] width 21 height 12
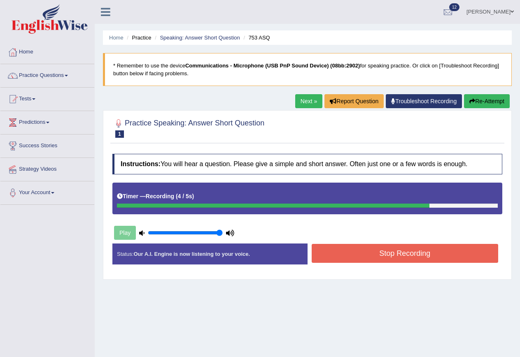
click at [413, 254] on button "Stop Recording" at bounding box center [405, 253] width 187 height 19
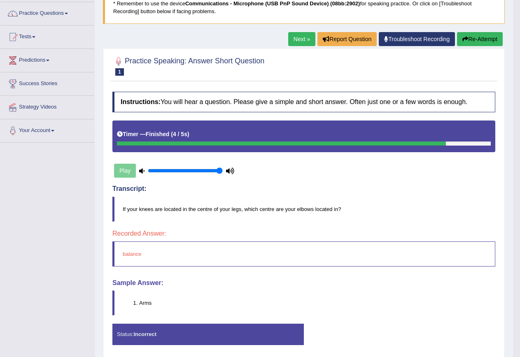
scroll to position [82, 0]
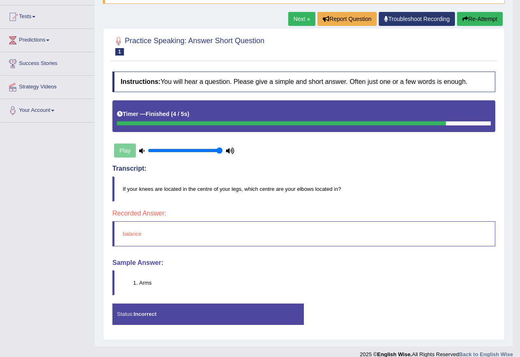
click at [484, 17] on button "Re-Attempt" at bounding box center [480, 19] width 46 height 14
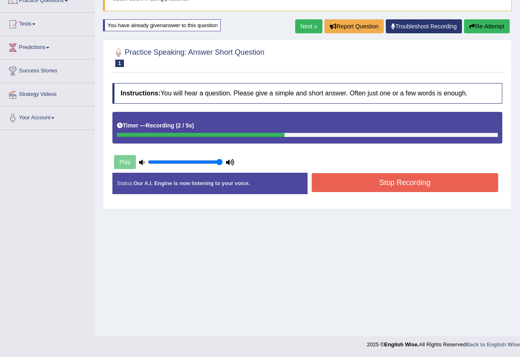
click at [393, 180] on button "Stop Recording" at bounding box center [405, 182] width 187 height 19
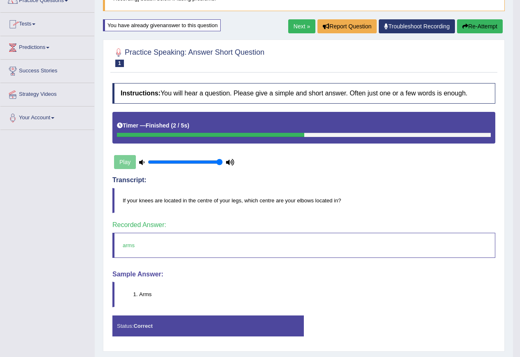
click at [296, 25] on link "Next »" at bounding box center [301, 26] width 27 height 14
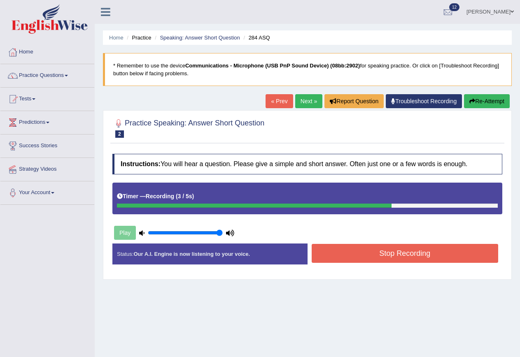
click at [411, 251] on button "Stop Recording" at bounding box center [405, 253] width 187 height 19
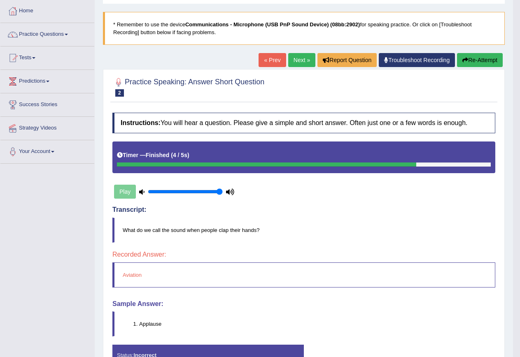
scroll to position [82, 0]
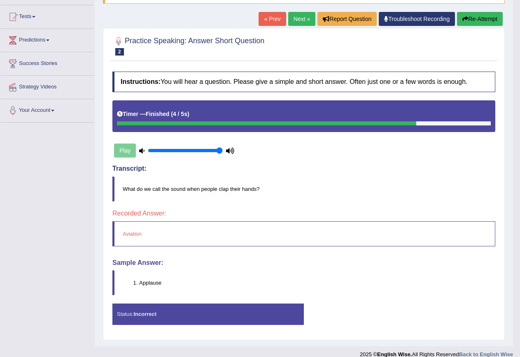
drag, startPoint x: 165, startPoint y: 281, endPoint x: 138, endPoint y: 282, distance: 27.2
click at [139, 282] on li "Applause" at bounding box center [317, 283] width 356 height 8
click at [471, 16] on button "Re-Attempt" at bounding box center [480, 19] width 46 height 14
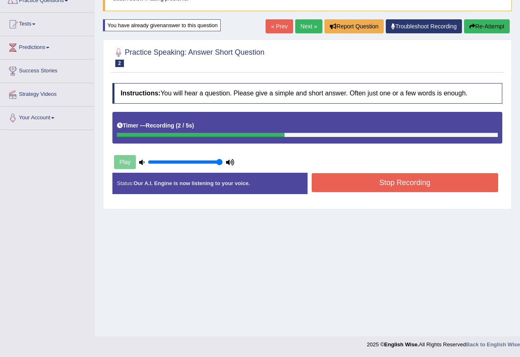
click at [378, 181] on button "Stop Recording" at bounding box center [405, 182] width 187 height 19
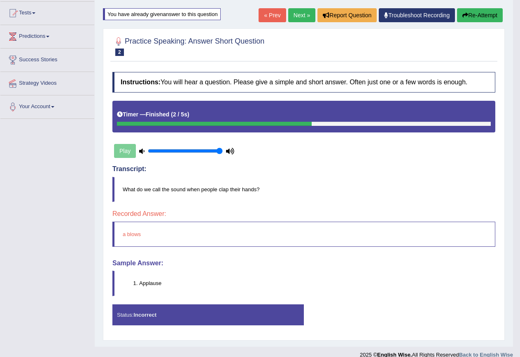
scroll to position [96, 0]
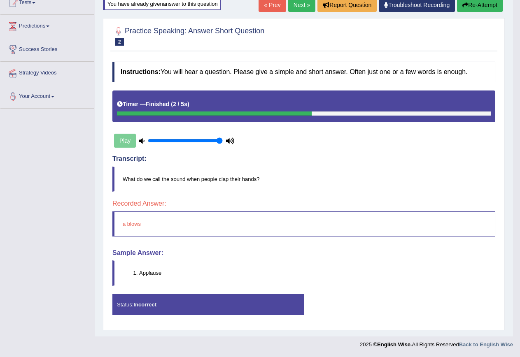
click at [458, 6] on button "Re-Attempt" at bounding box center [480, 5] width 46 height 14
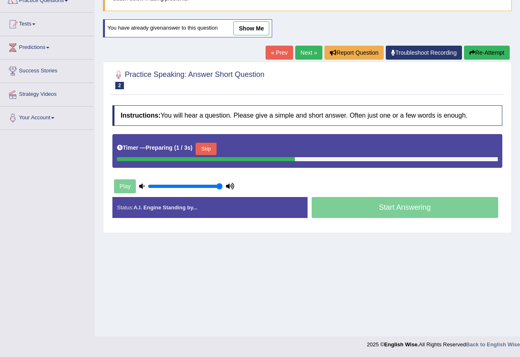
click at [210, 148] on button "Skip" at bounding box center [206, 149] width 21 height 12
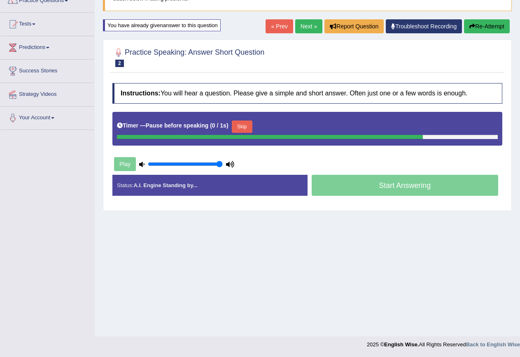
click at [236, 125] on button "Skip" at bounding box center [242, 127] width 21 height 12
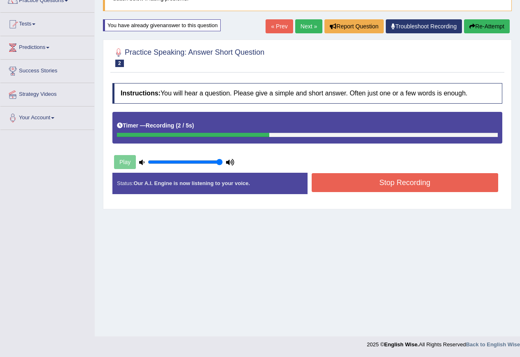
click at [361, 177] on button "Stop Recording" at bounding box center [405, 182] width 187 height 19
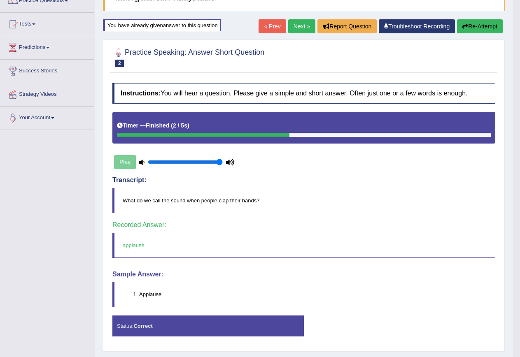
scroll to position [96, 0]
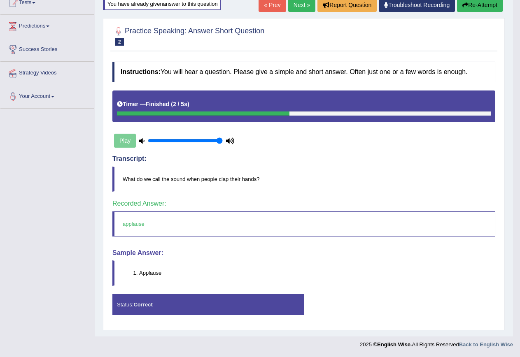
click at [473, 5] on button "Re-Attempt" at bounding box center [480, 5] width 46 height 14
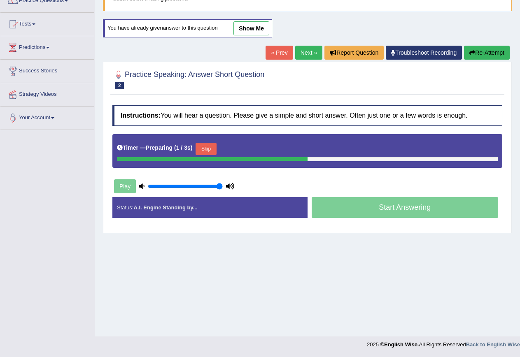
click at [210, 148] on button "Skip" at bounding box center [206, 149] width 21 height 12
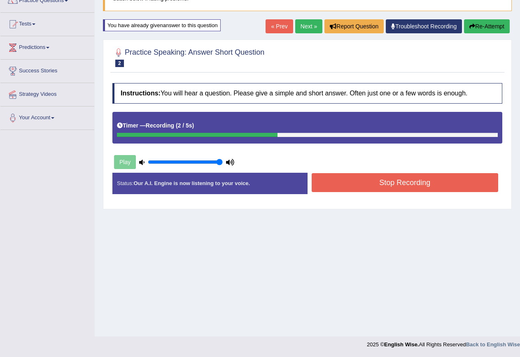
click at [391, 184] on button "Stop Recording" at bounding box center [405, 182] width 187 height 19
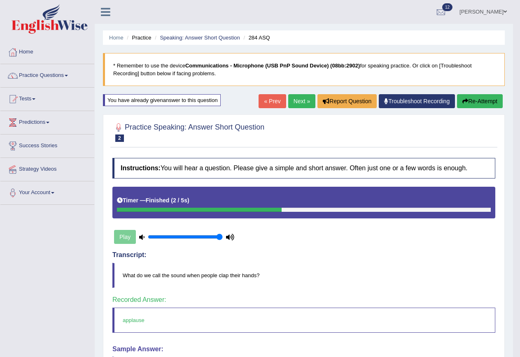
click at [292, 95] on link "Next »" at bounding box center [301, 101] width 27 height 14
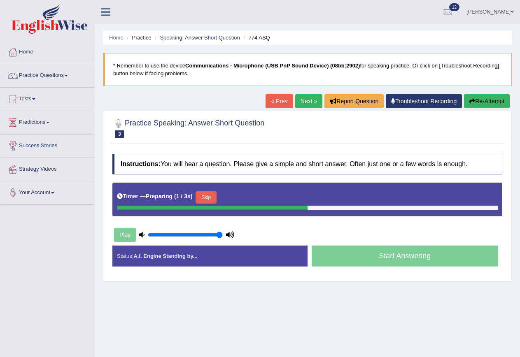
click at [212, 196] on button "Skip" at bounding box center [206, 197] width 21 height 12
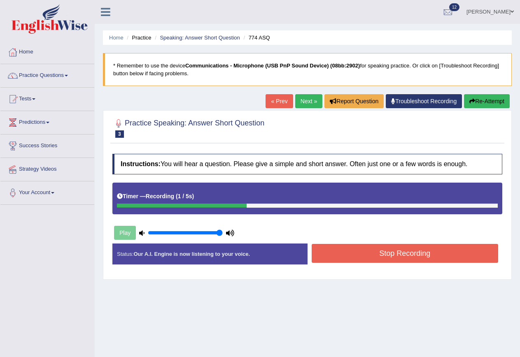
click at [385, 251] on button "Stop Recording" at bounding box center [405, 253] width 187 height 19
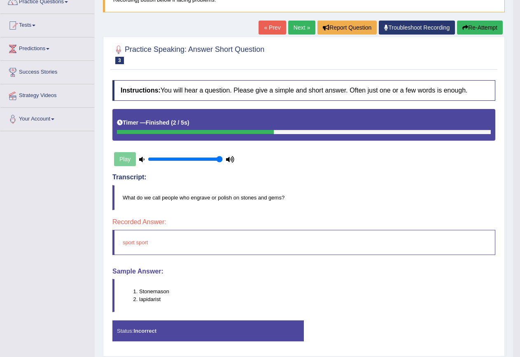
scroll to position [82, 0]
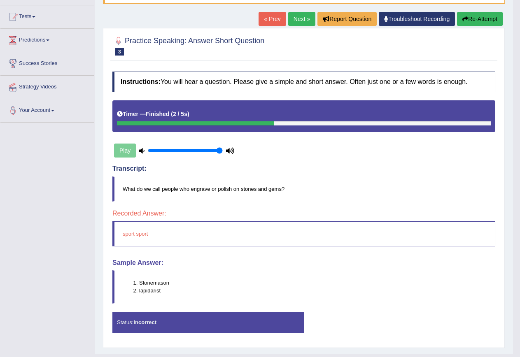
drag, startPoint x: 291, startPoint y: 185, endPoint x: 187, endPoint y: 194, distance: 104.6
click at [198, 186] on blockquote "What do we call people who engrave or polish on stones and gems?" at bounding box center [303, 189] width 383 height 25
click at [469, 19] on button "Re-Attempt" at bounding box center [480, 19] width 46 height 14
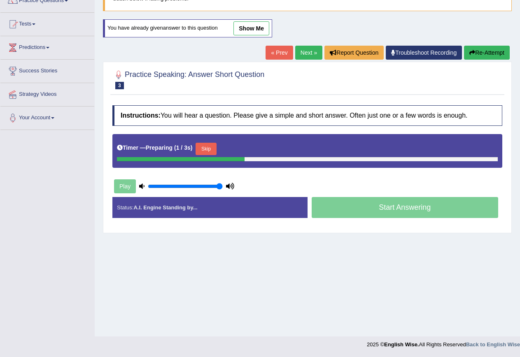
click at [206, 147] on button "Skip" at bounding box center [206, 149] width 21 height 12
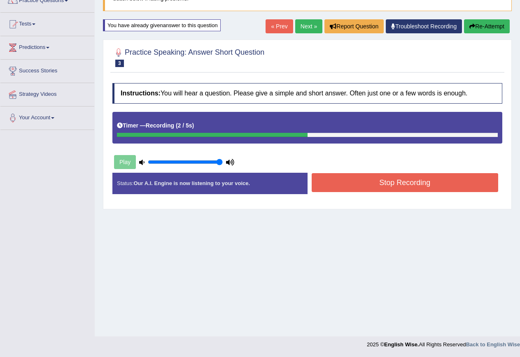
click at [379, 179] on button "Stop Recording" at bounding box center [405, 182] width 187 height 19
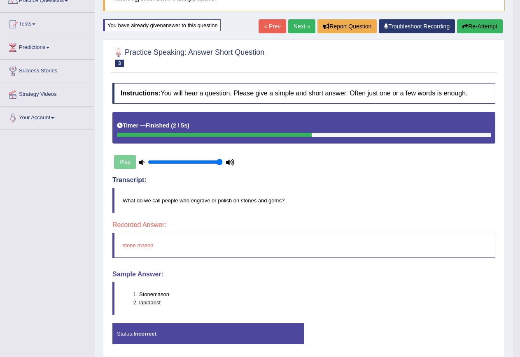
click at [469, 29] on button "Re-Attempt" at bounding box center [480, 26] width 46 height 14
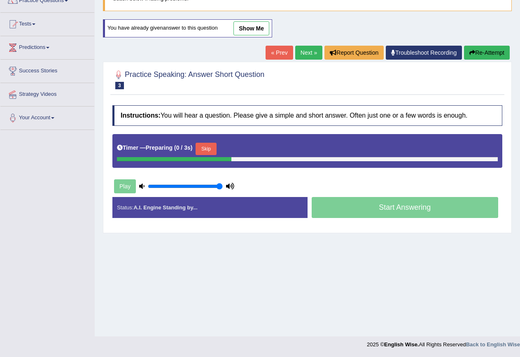
click at [212, 148] on button "Skip" at bounding box center [206, 149] width 21 height 12
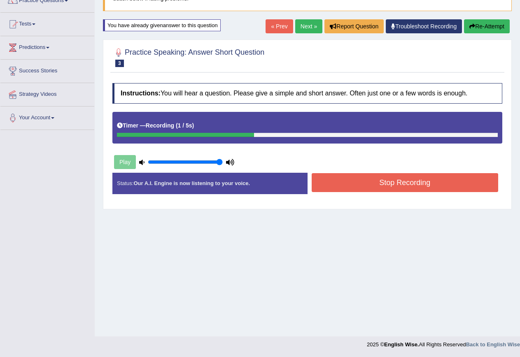
click at [392, 185] on button "Stop Recording" at bounding box center [405, 182] width 187 height 19
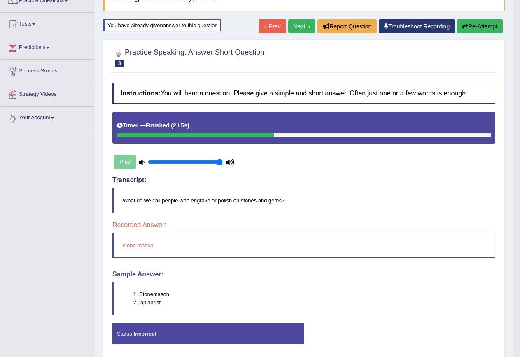
click at [470, 24] on button "Re-Attempt" at bounding box center [480, 26] width 46 height 14
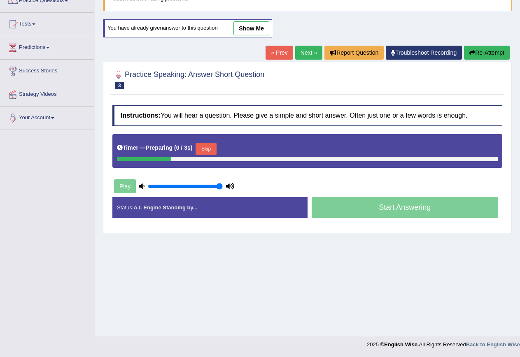
click at [208, 150] on button "Skip" at bounding box center [206, 149] width 21 height 12
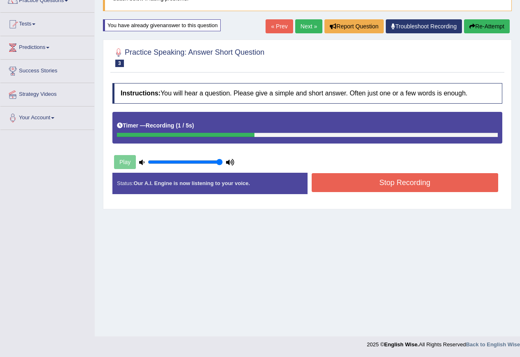
click at [413, 182] on button "Stop Recording" at bounding box center [405, 182] width 187 height 19
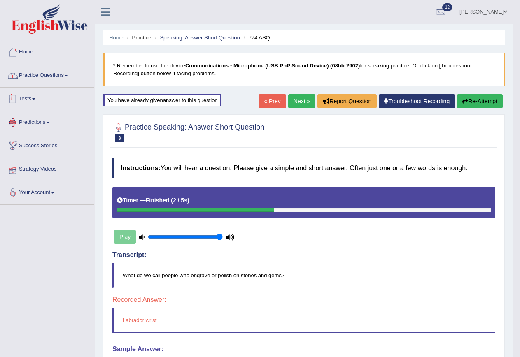
click at [48, 75] on link "Practice Questions" at bounding box center [47, 74] width 94 height 21
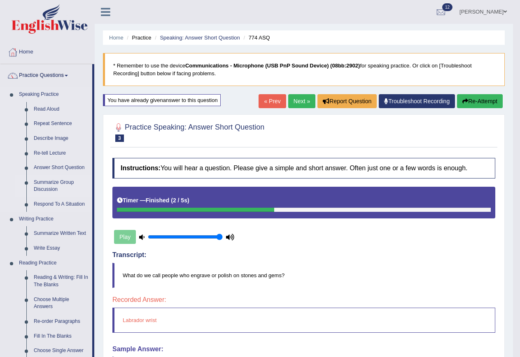
click at [45, 184] on link "Summarize Group Discussion" at bounding box center [61, 186] width 62 height 22
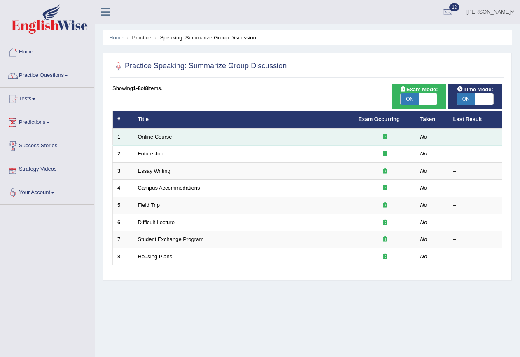
click at [146, 135] on link "Online Course" at bounding box center [155, 137] width 34 height 6
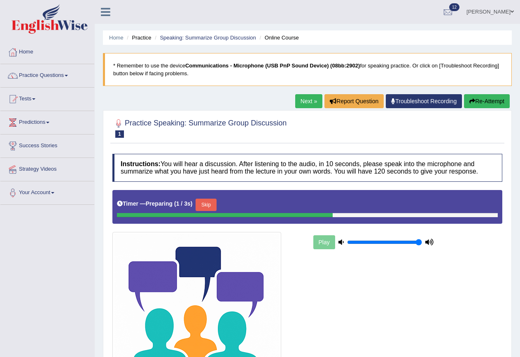
click at [207, 205] on button "Skip" at bounding box center [206, 205] width 21 height 12
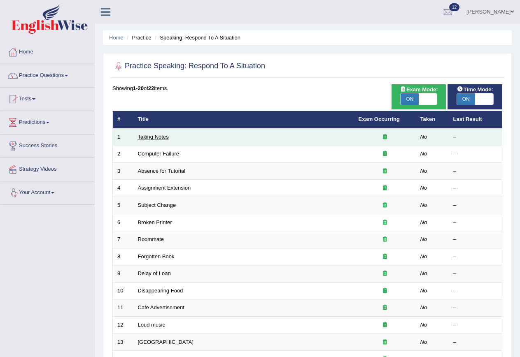
click at [152, 137] on link "Taking Notes" at bounding box center [153, 137] width 31 height 6
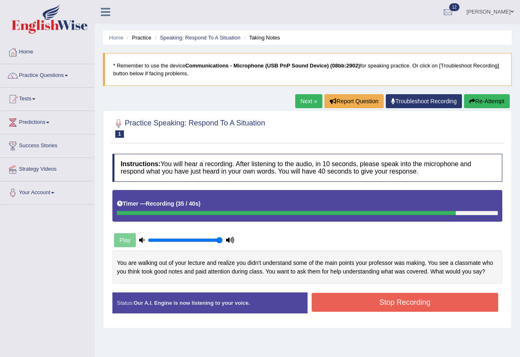
click at [389, 303] on button "Stop Recording" at bounding box center [405, 302] width 187 height 19
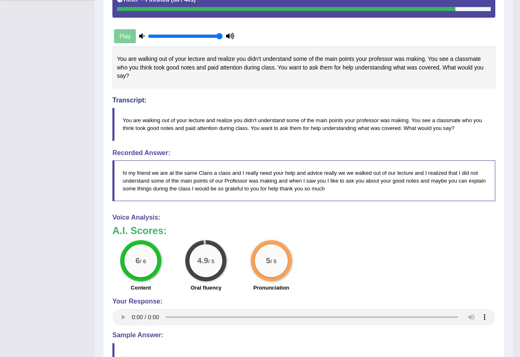
scroll to position [206, 0]
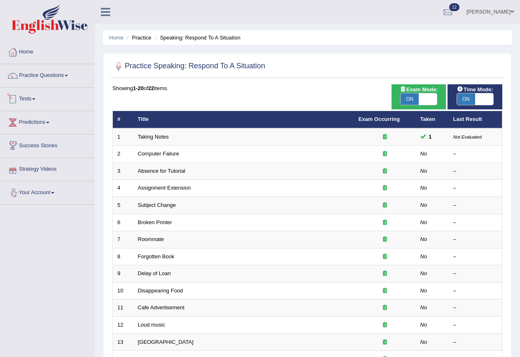
click at [36, 98] on link "Tests" at bounding box center [47, 98] width 94 height 21
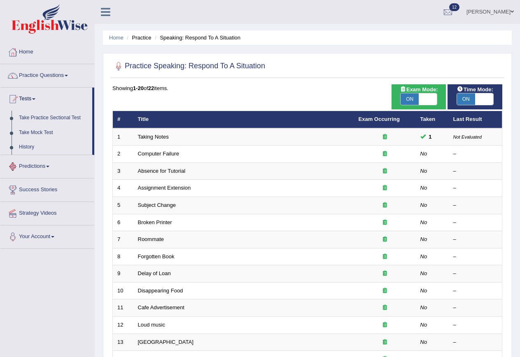
click at [49, 166] on span at bounding box center [47, 167] width 3 height 2
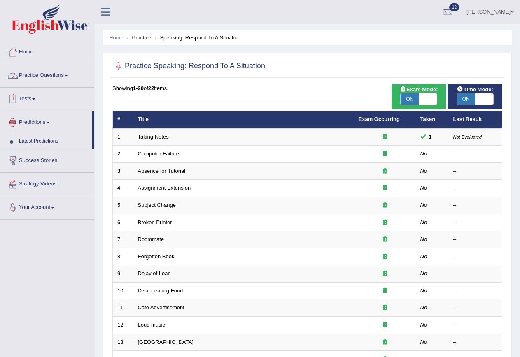
click at [39, 75] on link "Practice Questions" at bounding box center [47, 74] width 94 height 21
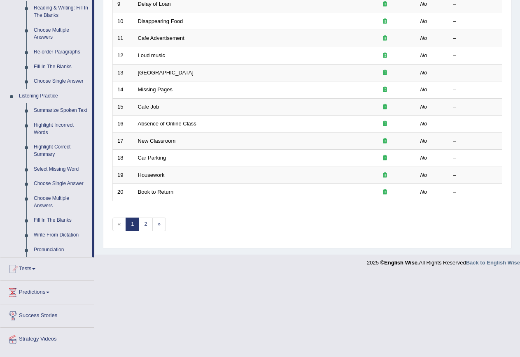
scroll to position [288, 0]
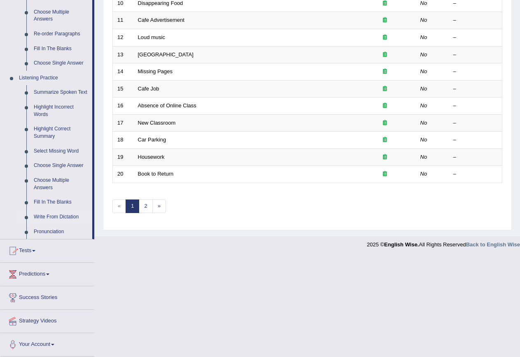
click at [59, 215] on link "Write From Dictation" at bounding box center [61, 217] width 62 height 15
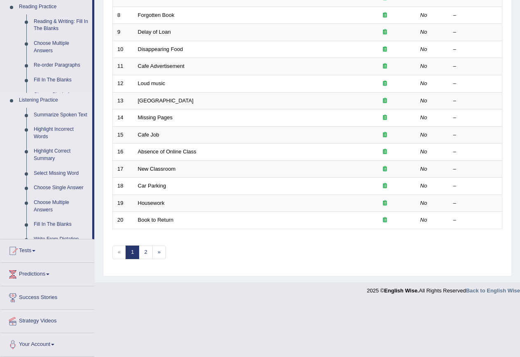
scroll to position [188, 0]
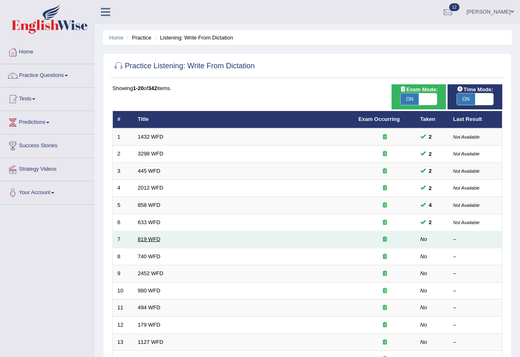
click at [159, 239] on link "819 WFD" at bounding box center [149, 239] width 23 height 6
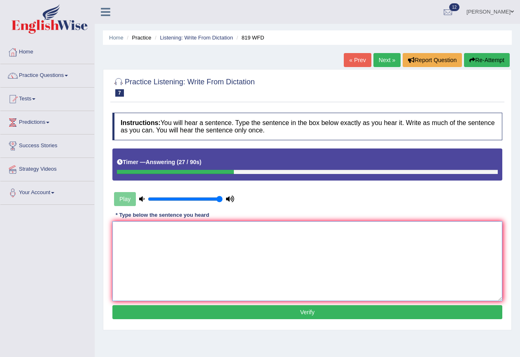
click at [161, 239] on textarea at bounding box center [307, 261] width 390 height 80
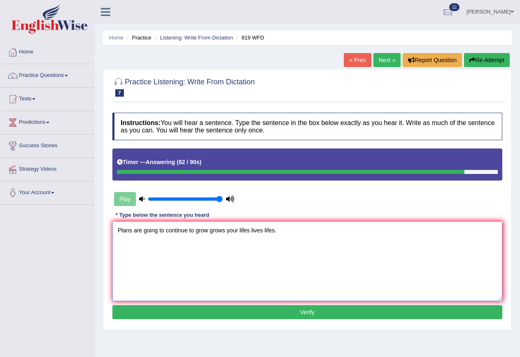
click at [134, 233] on textarea "Plans are going to continue to grow grows your lifes lives lifes." at bounding box center [307, 261] width 390 height 80
type textarea "Plans Plains are going to continue to grow grows your lifes lives lifes."
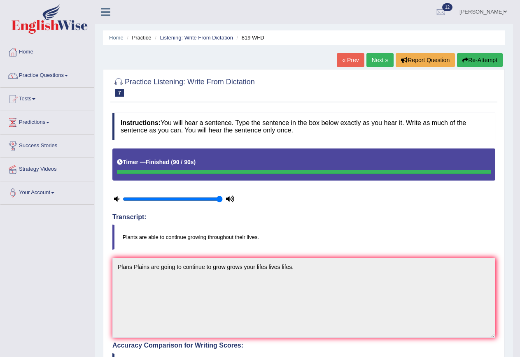
click at [468, 60] on button "Re-Attempt" at bounding box center [480, 60] width 46 height 14
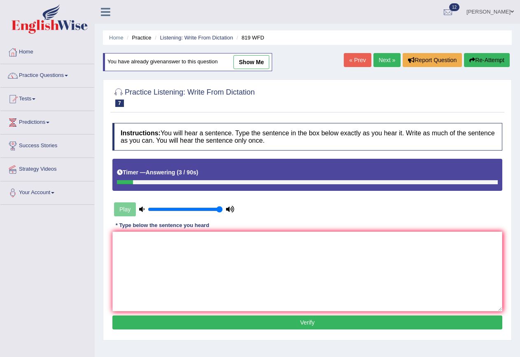
click at [478, 57] on button "Re-Attempt" at bounding box center [487, 60] width 46 height 14
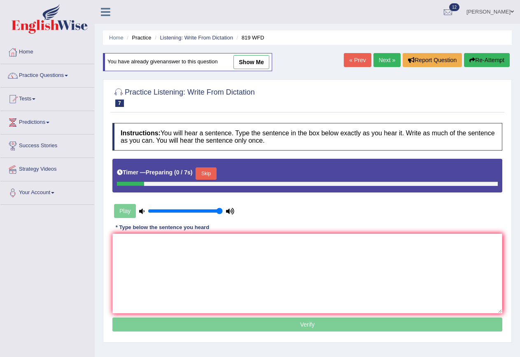
click at [213, 169] on button "Skip" at bounding box center [206, 174] width 21 height 12
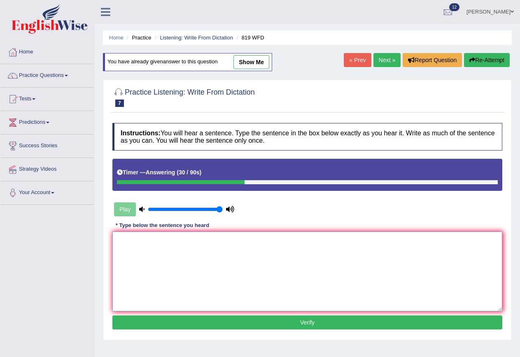
click at [147, 247] on textarea at bounding box center [307, 272] width 390 height 80
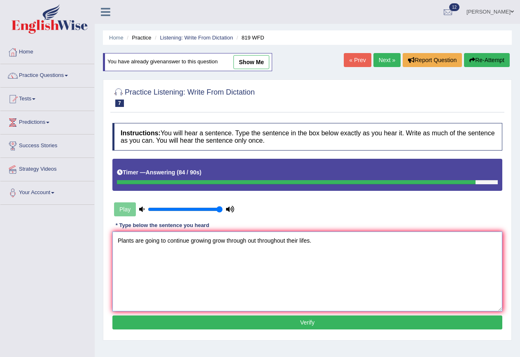
click at [310, 243] on textarea "Plants are going to continue growing grow through out throughout their lifes." at bounding box center [307, 272] width 390 height 80
type textarea "Plants are going to continue growing grow through out throughout their lifes li…"
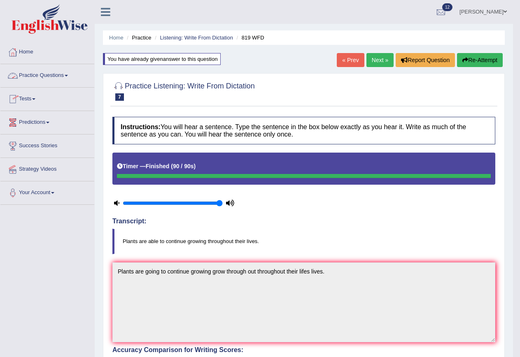
click at [47, 75] on link "Practice Questions" at bounding box center [47, 74] width 94 height 21
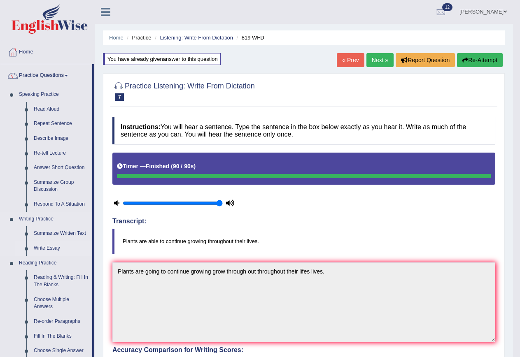
click at [54, 249] on link "Write Essay" at bounding box center [61, 248] width 62 height 15
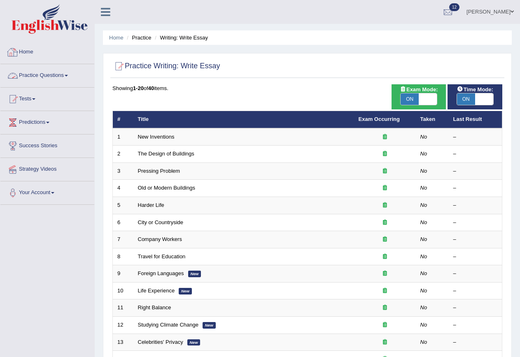
click at [6, 26] on span at bounding box center [49, 19] width 89 height 30
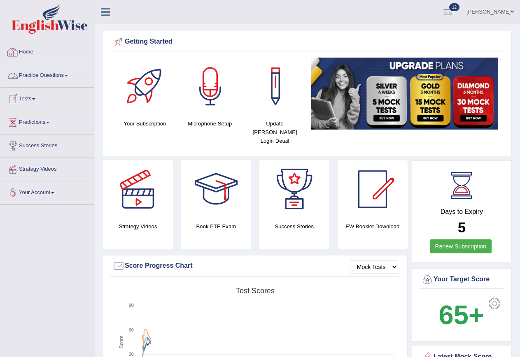
click at [32, 78] on link "Practice Questions" at bounding box center [47, 74] width 94 height 21
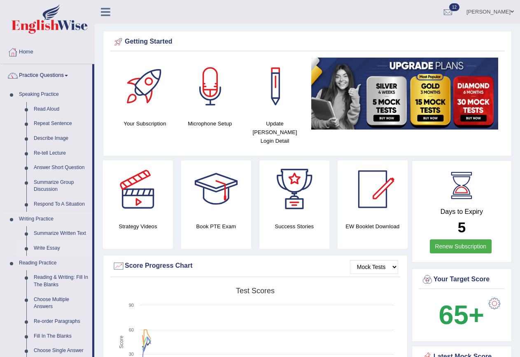
click at [56, 248] on link "Write Essay" at bounding box center [61, 248] width 62 height 15
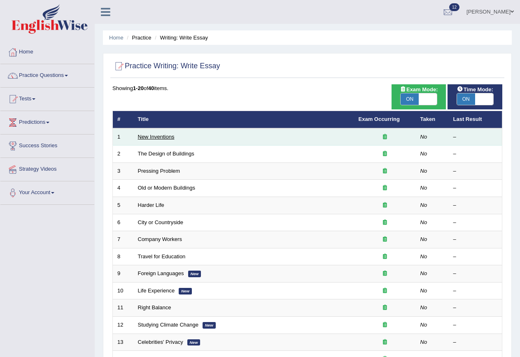
click at [156, 137] on link "New Inventions" at bounding box center [156, 137] width 37 height 6
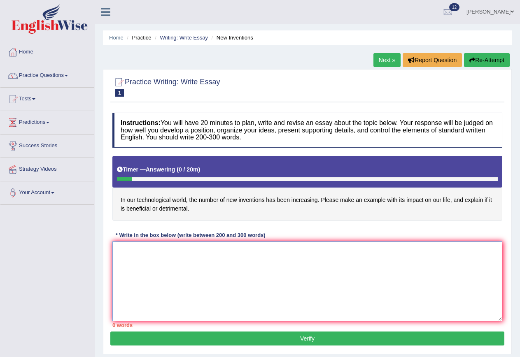
click at [135, 252] on textarea at bounding box center [307, 282] width 390 height 80
click at [365, 252] on textarea "The increasing influense of 0 on our lifes has ignited numerouse discussions. T…" at bounding box center [307, 282] width 390 height 80
click at [404, 250] on textarea "The increasing influense of 0 on our lifes has ignited numerouse discussions. T…" at bounding box center [307, 282] width 390 height 80
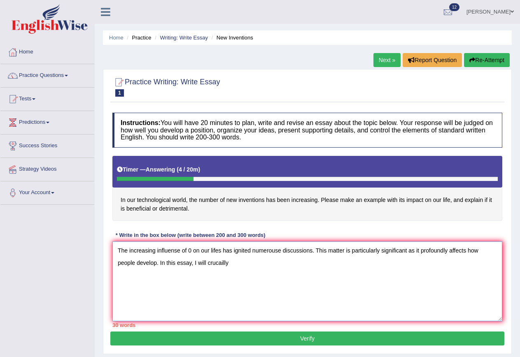
drag, startPoint x: 219, startPoint y: 262, endPoint x: 223, endPoint y: 262, distance: 4.5
click at [223, 262] on textarea "The increasing influense of 0 on our lifes has ignited numerouse discussions. T…" at bounding box center [307, 282] width 390 height 80
click at [238, 263] on textarea "The increasing influense of 0 on our lifes has ignited numerouse discussions. T…" at bounding box center [307, 282] width 390 height 80
drag, startPoint x: 213, startPoint y: 263, endPoint x: 222, endPoint y: 264, distance: 9.1
click at [222, 264] on textarea "The increasing influense of 0 on our lifes has ignited numerouse discussions. T…" at bounding box center [307, 282] width 390 height 80
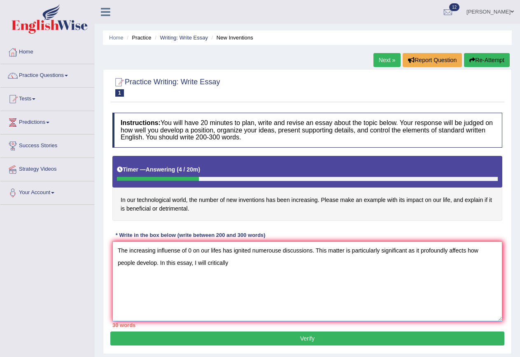
click at [258, 265] on textarea "The increasing influense of 0 on our lifes has ignited numerouse discussions. T…" at bounding box center [307, 282] width 390 height 80
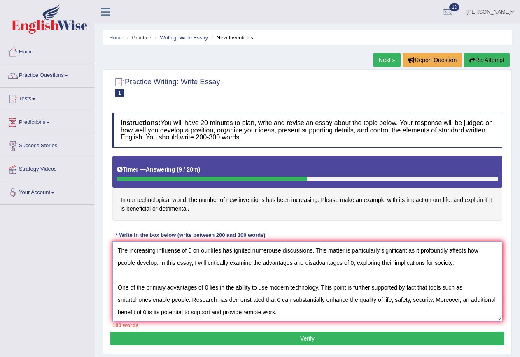
scroll to position [19, 0]
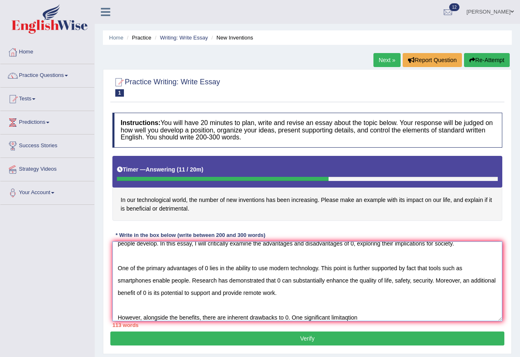
click at [345, 315] on textarea "The increasing influense of 0 on our lifes has ignited numerouse discussions. T…" at bounding box center [307, 282] width 390 height 80
click at [363, 315] on textarea "The increasing influense of 0 on our lifes has ignited numerouse discussions. T…" at bounding box center [307, 282] width 390 height 80
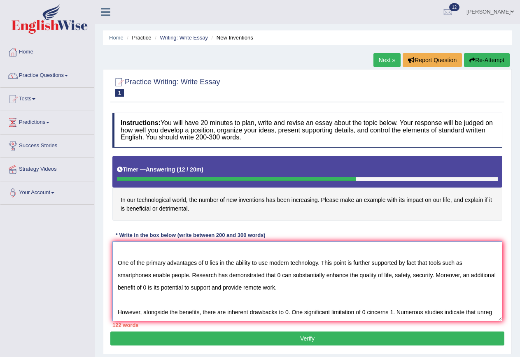
scroll to position [32, 0]
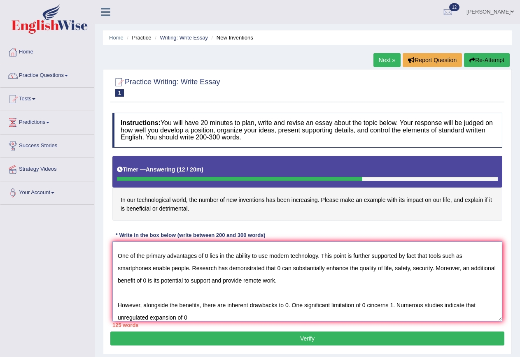
drag, startPoint x: 177, startPoint y: 318, endPoint x: 183, endPoint y: 319, distance: 6.2
click at [177, 318] on textarea "The increasing influense of 0 on our lifes has ignited numerouse discussions. T…" at bounding box center [307, 282] width 390 height 80
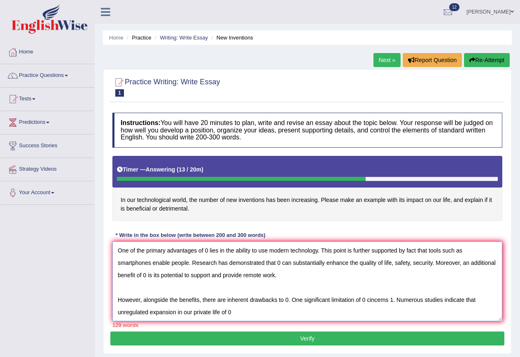
click at [256, 312] on textarea "The increasing influense of 0 on our lifes has ignited numerouse discussions. T…" at bounding box center [307, 282] width 390 height 80
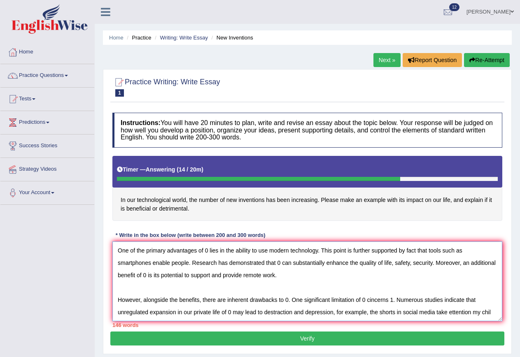
scroll to position [44, 0]
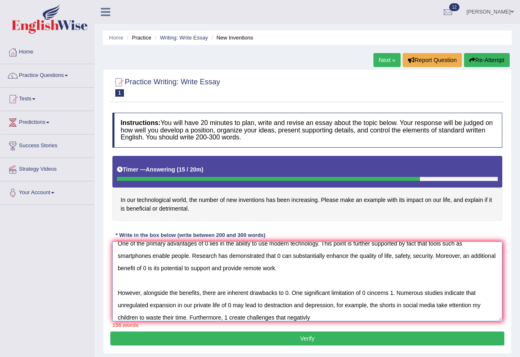
click at [306, 320] on textarea "The increasing influense of 0 on our lifes has ignited numerouse discussions. T…" at bounding box center [307, 282] width 390 height 80
click at [327, 316] on textarea "The increasing influense of 0 on our lifes has ignited numerouse discussions. T…" at bounding box center [307, 282] width 390 height 80
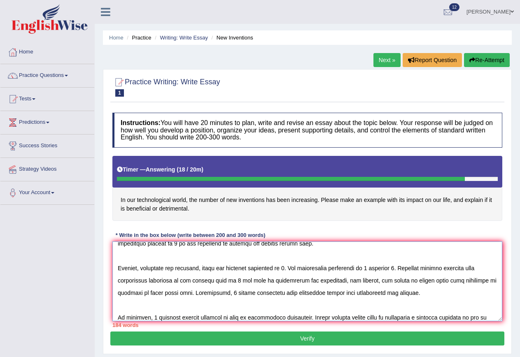
scroll to position [81, 0]
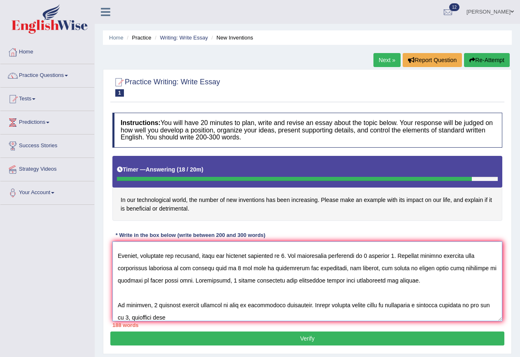
click at [154, 319] on textarea at bounding box center [307, 282] width 390 height 80
click at [194, 315] on textarea at bounding box center [307, 282] width 390 height 80
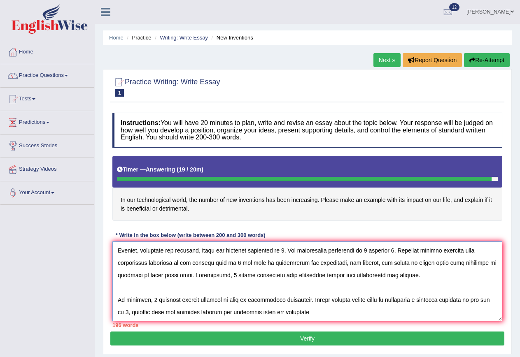
click at [306, 317] on textarea at bounding box center [307, 282] width 390 height 80
click at [322, 317] on textarea at bounding box center [307, 282] width 390 height 80
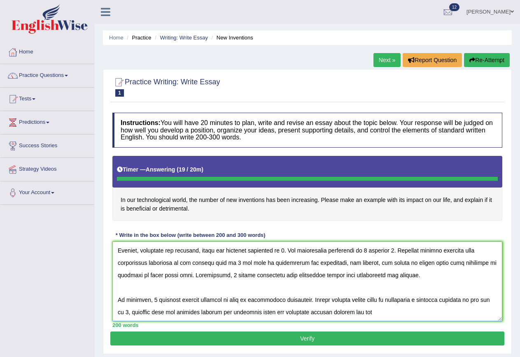
type textarea "The increasing influense of 0 on our lifes has ignited numerouse discussions. T…"
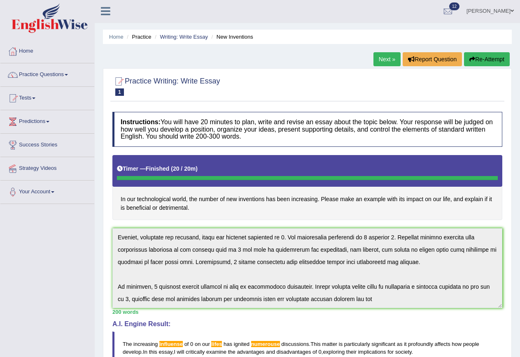
scroll to position [0, 0]
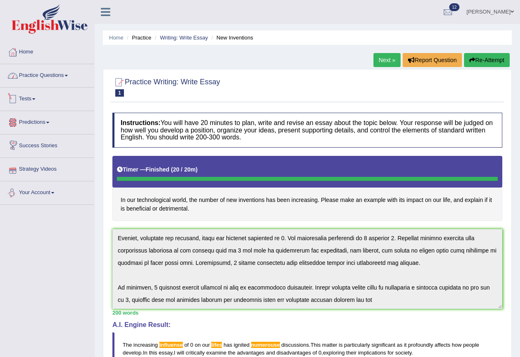
click at [37, 71] on link "Practice Questions" at bounding box center [47, 74] width 94 height 21
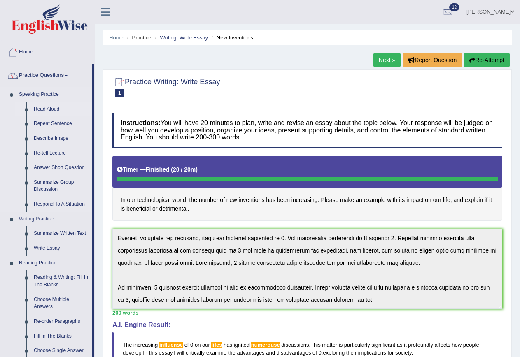
click at [45, 112] on link "Read Aloud" at bounding box center [61, 109] width 62 height 15
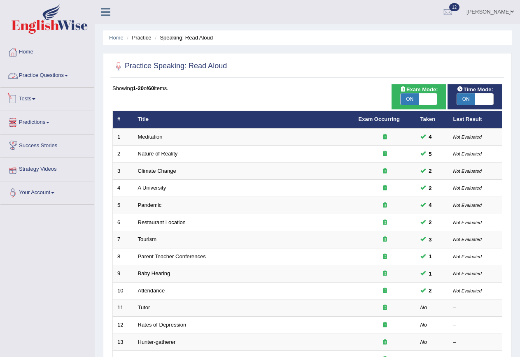
click at [43, 76] on link "Practice Questions" at bounding box center [47, 74] width 94 height 21
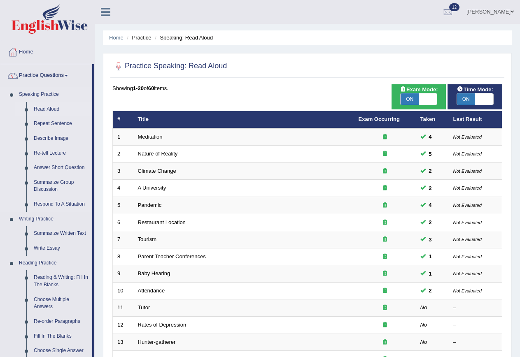
click at [48, 109] on link "Read Aloud" at bounding box center [61, 109] width 62 height 15
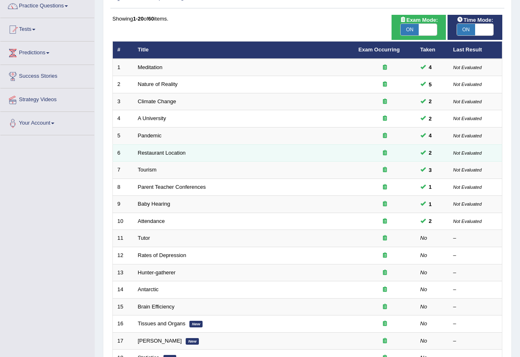
scroll to position [82, 0]
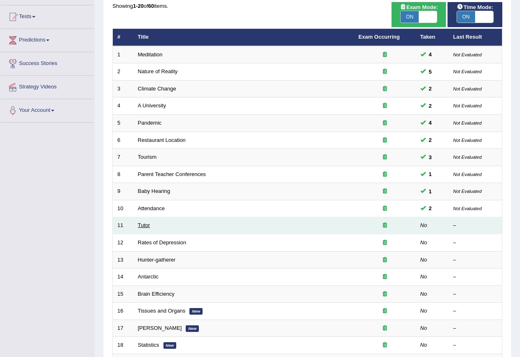
click at [146, 224] on link "Tutor" at bounding box center [144, 225] width 12 height 6
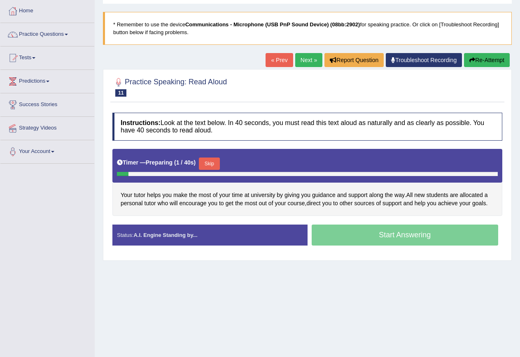
scroll to position [75, 0]
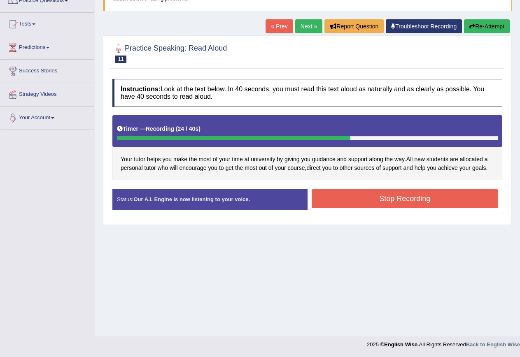
click at [396, 196] on button "Stop Recording" at bounding box center [405, 198] width 187 height 19
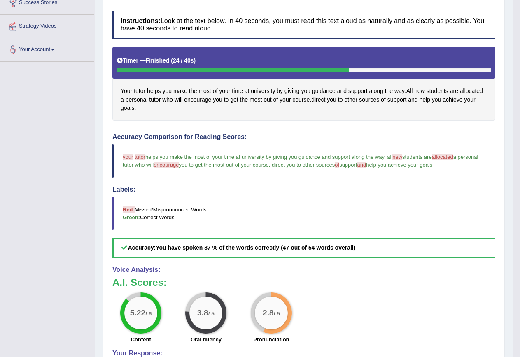
scroll to position [157, 0]
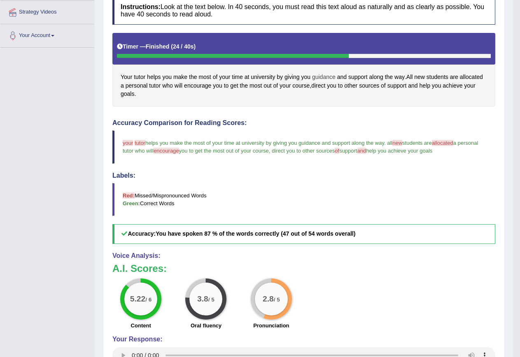
click at [329, 77] on span "guidance" at bounding box center [323, 77] width 23 height 9
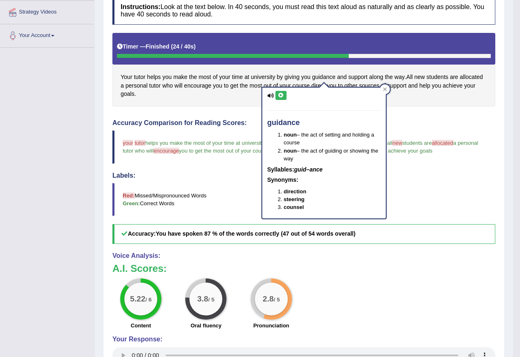
click at [281, 97] on icon at bounding box center [281, 95] width 6 height 5
click at [476, 78] on span "allocated" at bounding box center [471, 77] width 23 height 9
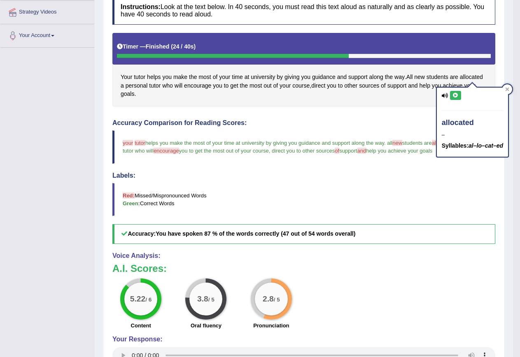
click at [458, 97] on button at bounding box center [455, 95] width 11 height 9
click at [455, 96] on icon at bounding box center [455, 95] width 6 height 5
click at [389, 110] on div "Instructions: Look at the text below. In 40 seconds, you must read this text al…" at bounding box center [303, 195] width 387 height 405
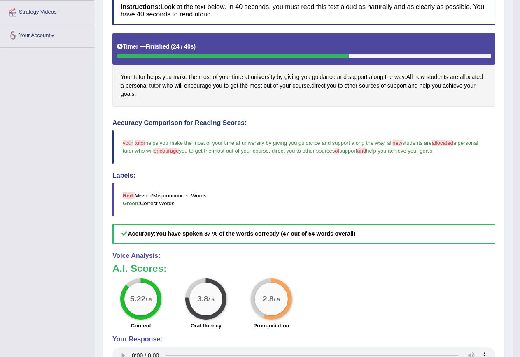
click at [155, 86] on span "tutor" at bounding box center [155, 86] width 12 height 9
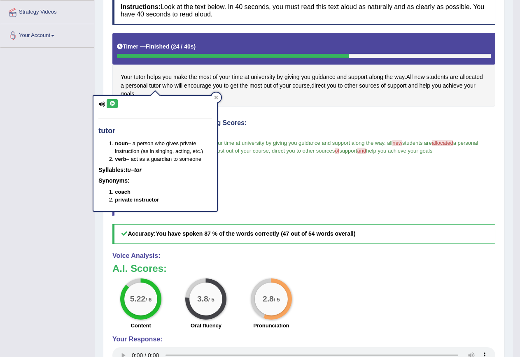
click at [110, 104] on icon at bounding box center [112, 103] width 6 height 5
click at [245, 96] on div "Your tutor helps you make the most of your time at university by giving you gui…" at bounding box center [303, 70] width 383 height 74
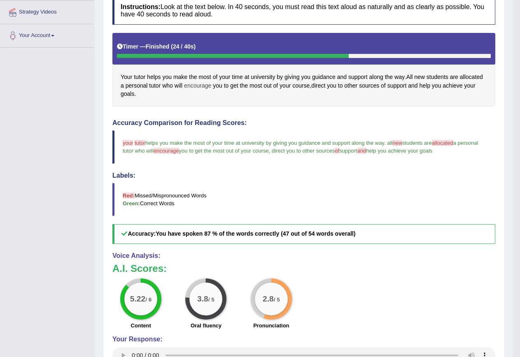
click at [204, 87] on span "encourage" at bounding box center [197, 86] width 27 height 9
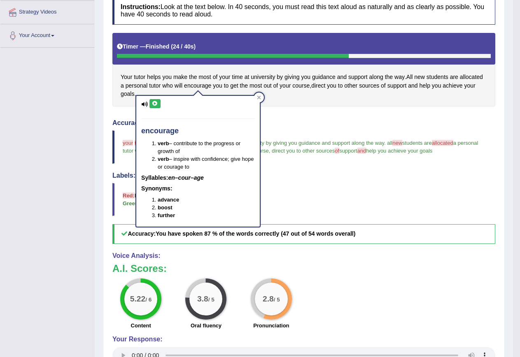
click at [153, 105] on icon at bounding box center [155, 103] width 6 height 5
click at [299, 107] on div "Instructions: Look at the text below. In 40 seconds, you must read this text al…" at bounding box center [303, 195] width 387 height 405
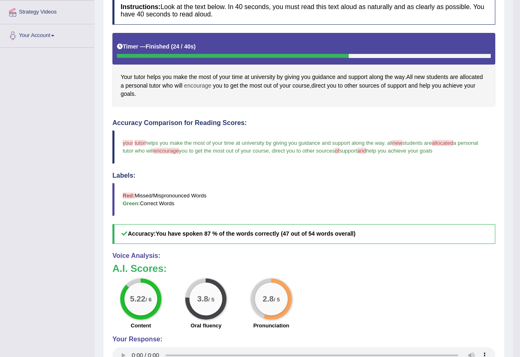
click at [199, 87] on span "encourage" at bounding box center [197, 86] width 27 height 9
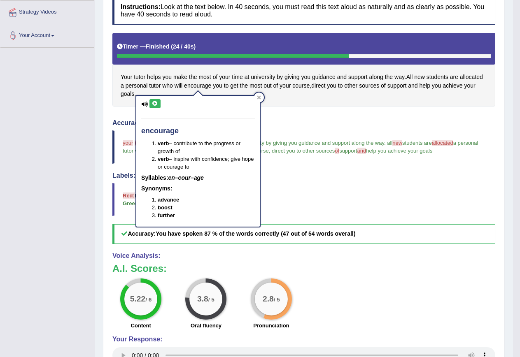
click at [156, 102] on icon at bounding box center [155, 103] width 6 height 5
click at [293, 107] on div "Instructions: Look at the text below. In 40 seconds, you must read this text al…" at bounding box center [303, 195] width 387 height 405
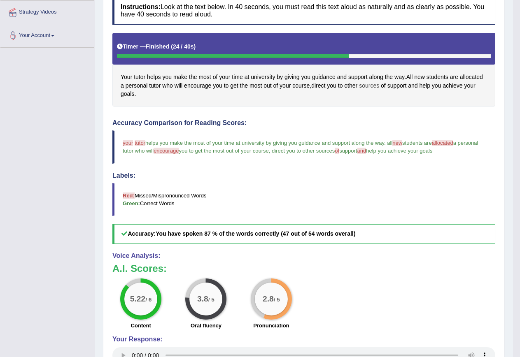
click at [375, 86] on span "sources" at bounding box center [369, 86] width 20 height 9
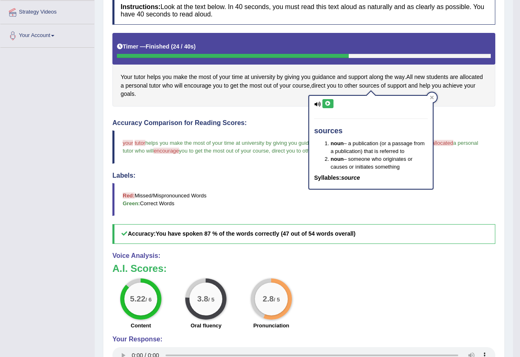
click at [331, 103] on icon at bounding box center [328, 103] width 6 height 5
click at [470, 119] on div "Instructions: Look at the text below. In 40 seconds, you must read this text al…" at bounding box center [303, 195] width 387 height 405
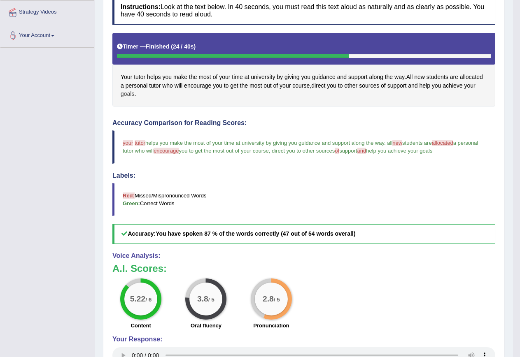
click at [128, 92] on span "goals" at bounding box center [128, 94] width 14 height 9
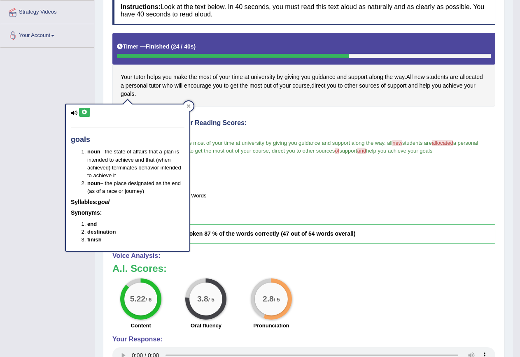
click at [93, 109] on div "goals noun – the state of affairs that a plan is intended to achieve and that (…" at bounding box center [128, 178] width 124 height 147
click at [86, 113] on icon at bounding box center [85, 112] width 6 height 5
click at [244, 105] on div "Your tutor helps you make the most of your time at university by giving you gui…" at bounding box center [303, 70] width 383 height 74
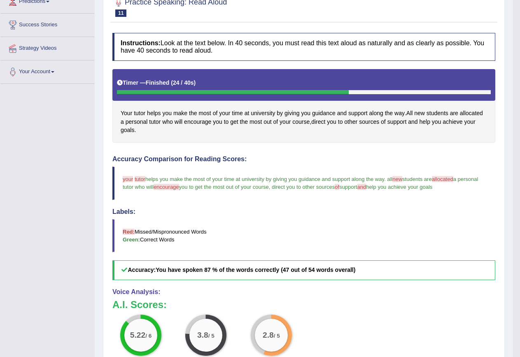
scroll to position [34, 0]
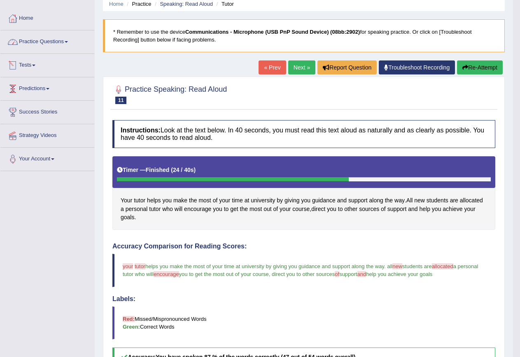
click at [37, 36] on link "Practice Questions" at bounding box center [47, 40] width 94 height 21
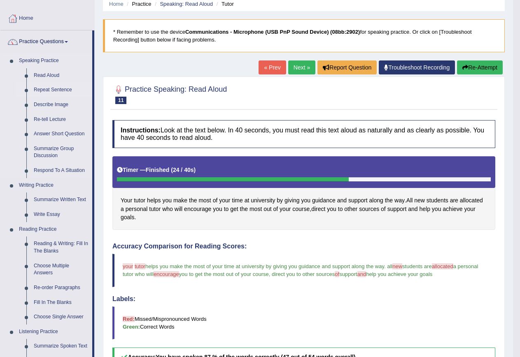
click at [47, 89] on link "Repeat Sentence" at bounding box center [61, 90] width 62 height 15
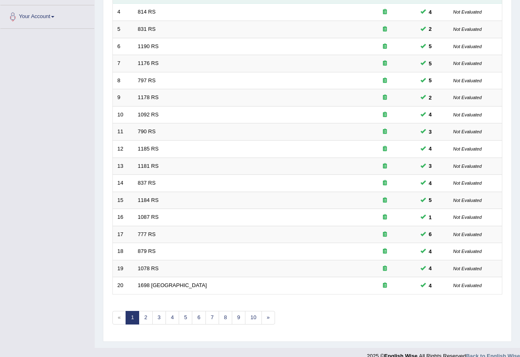
scroll to position [188, 0]
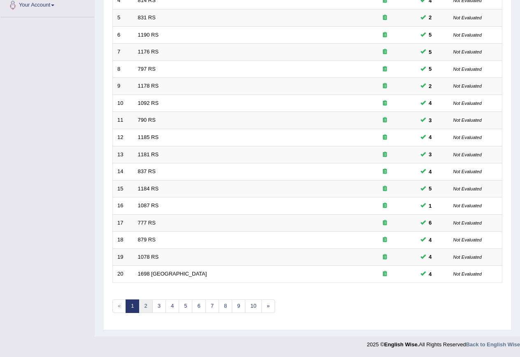
click at [146, 304] on link "2" at bounding box center [146, 307] width 14 height 14
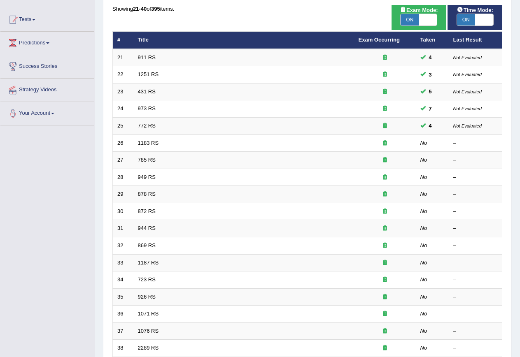
scroll to position [82, 0]
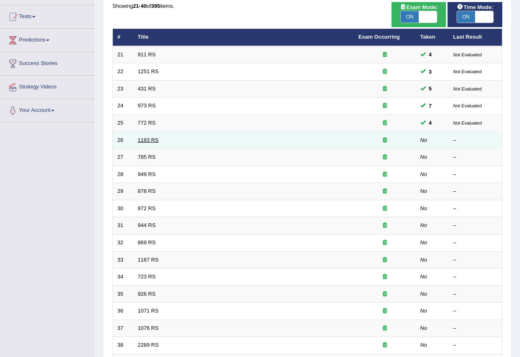
click at [147, 138] on link "1183 RS" at bounding box center [148, 140] width 21 height 6
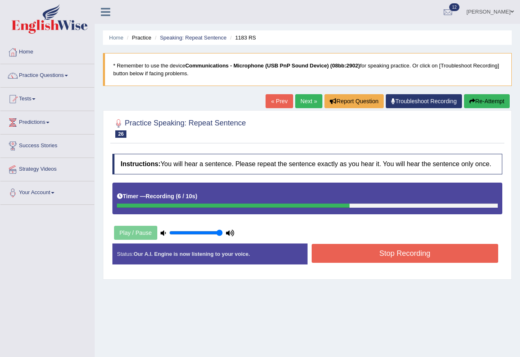
click at [434, 262] on button "Stop Recording" at bounding box center [405, 253] width 187 height 19
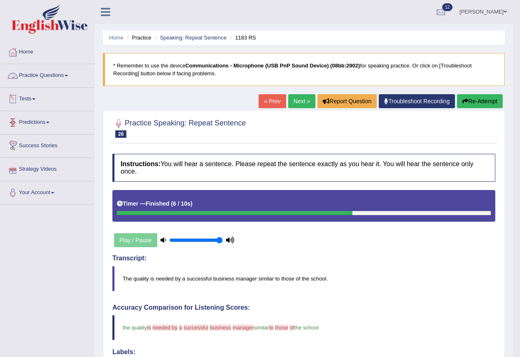
click at [26, 96] on link "Tests" at bounding box center [47, 98] width 94 height 21
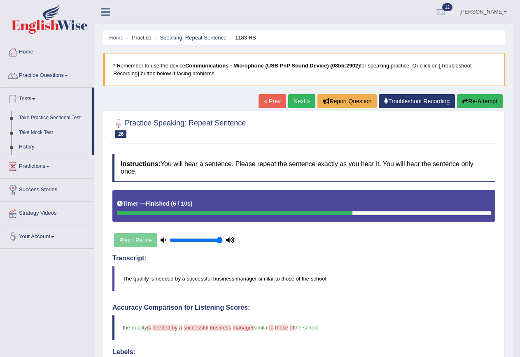
click at [32, 131] on link "Take Mock Test" at bounding box center [53, 133] width 77 height 15
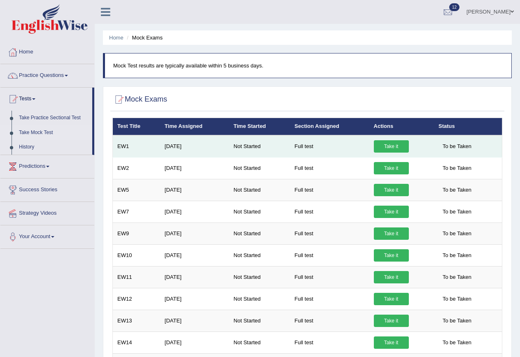
click at [389, 145] on link "Take it" at bounding box center [391, 146] width 35 height 12
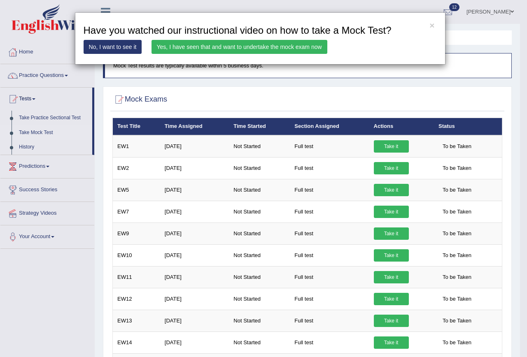
click at [194, 47] on link "Yes, I have seen that and want to undertake the mock exam now" at bounding box center [240, 47] width 176 height 14
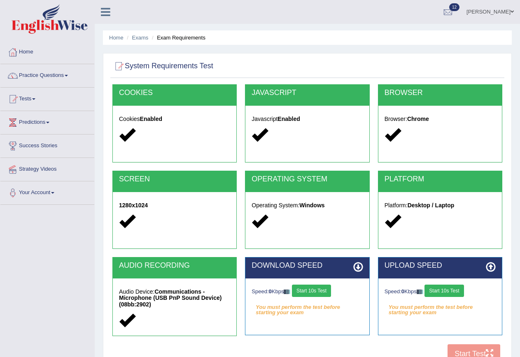
click at [309, 291] on button "Start 10s Test" at bounding box center [311, 291] width 39 height 12
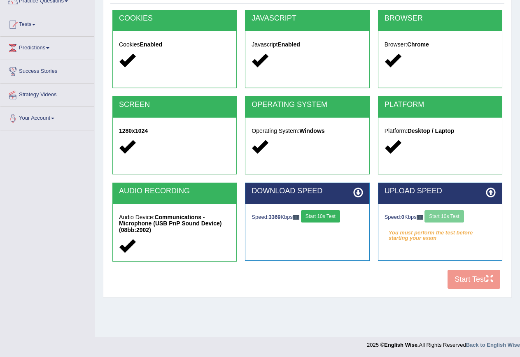
scroll to position [75, 0]
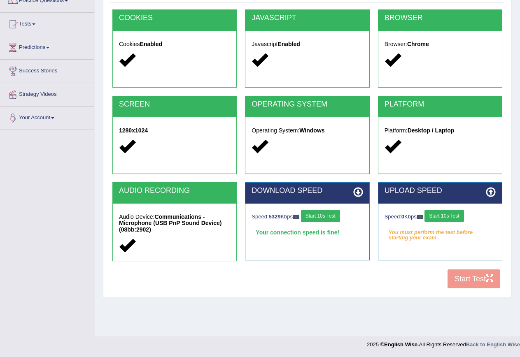
click at [439, 215] on button "Start 10s Test" at bounding box center [443, 216] width 39 height 12
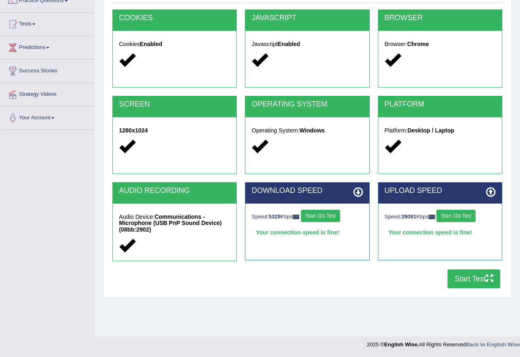
click at [475, 277] on button "Start Test" at bounding box center [474, 279] width 53 height 19
